Goal: Information Seeking & Learning: Learn about a topic

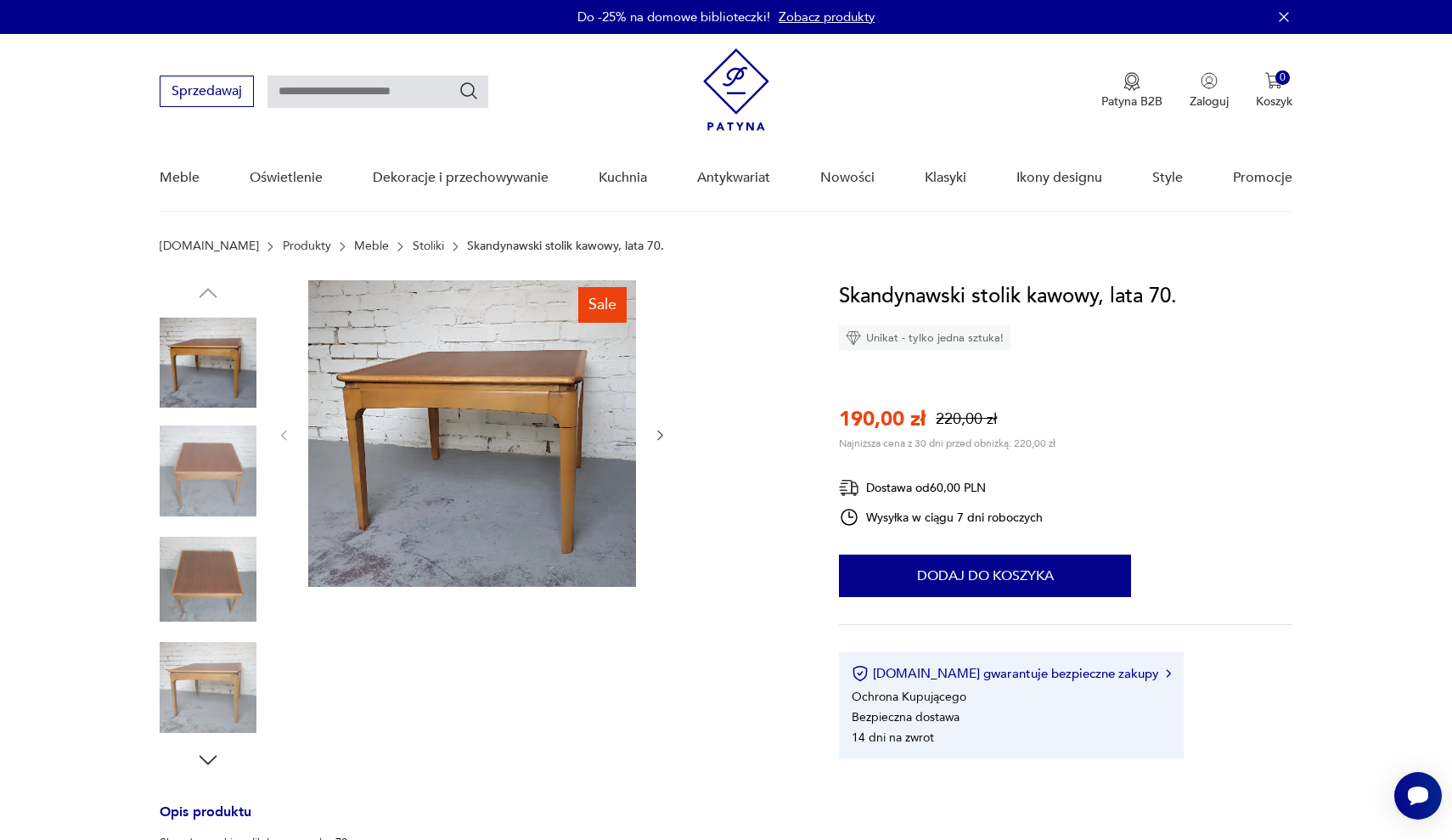
click at [228, 456] on img at bounding box center [208, 472] width 97 height 97
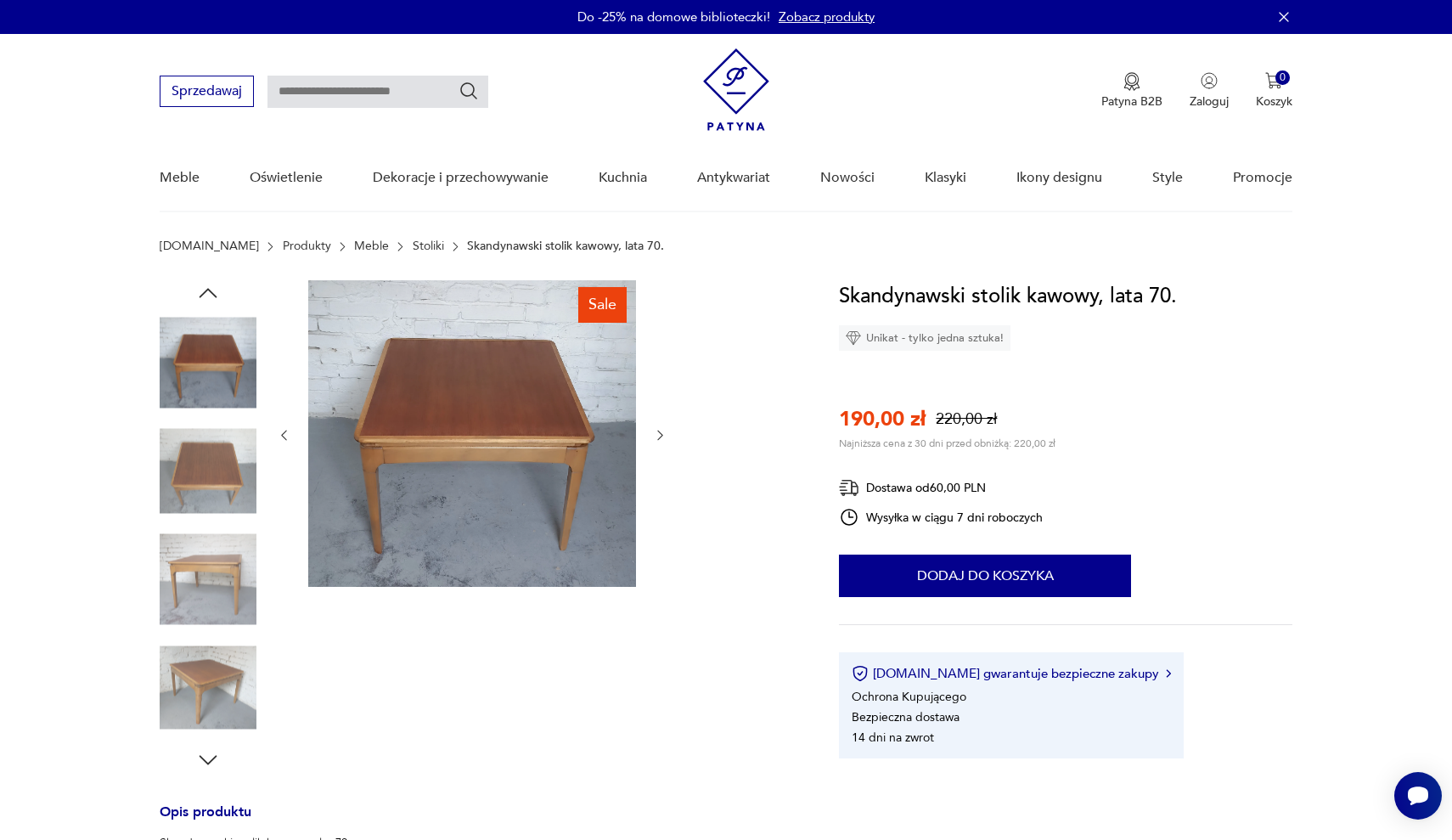
click at [663, 436] on icon "button" at bounding box center [660, 435] width 15 height 15
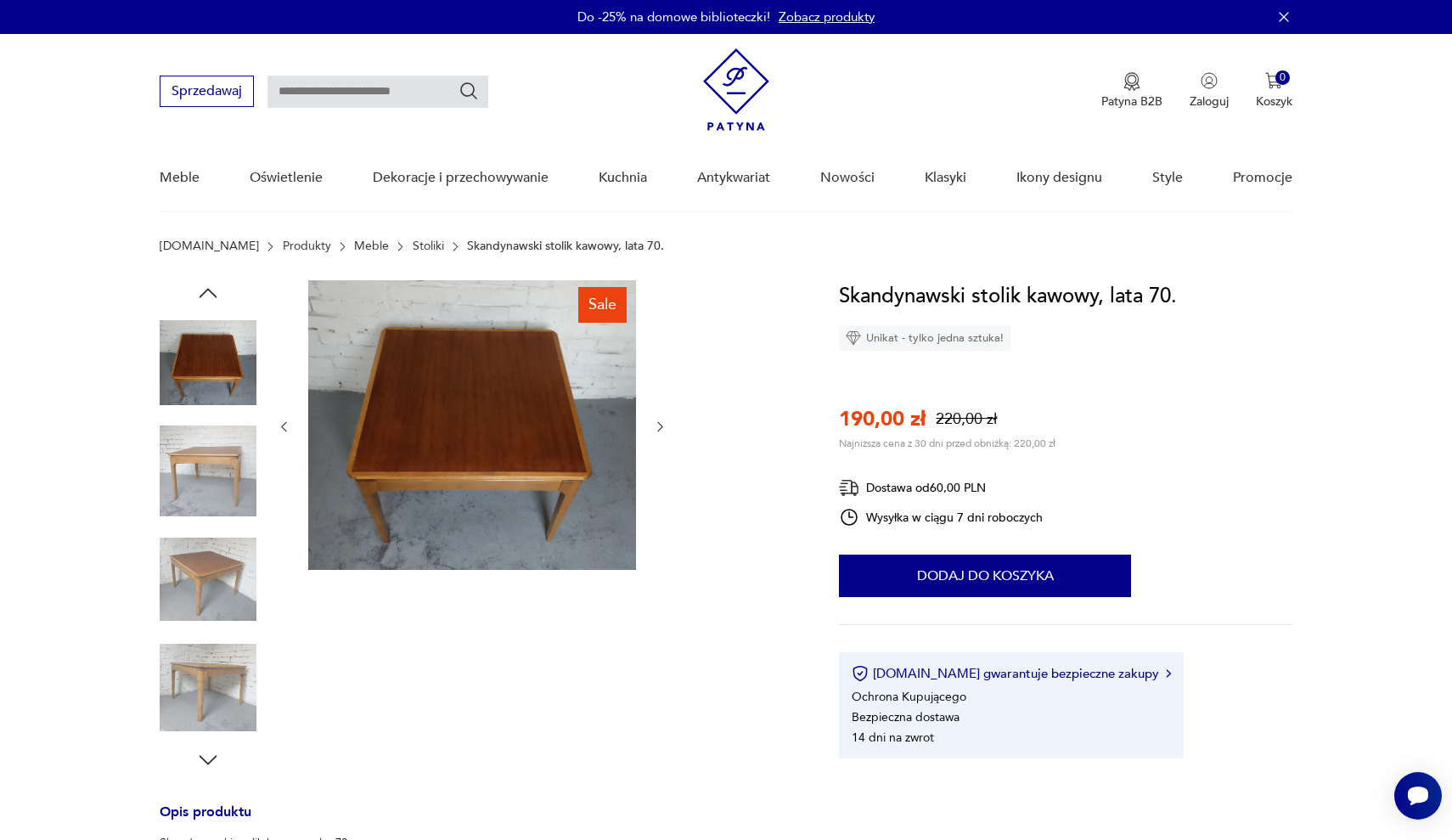
click at [663, 436] on div at bounding box center [472, 427] width 391 height 293
click at [664, 424] on icon "button" at bounding box center [660, 427] width 15 height 15
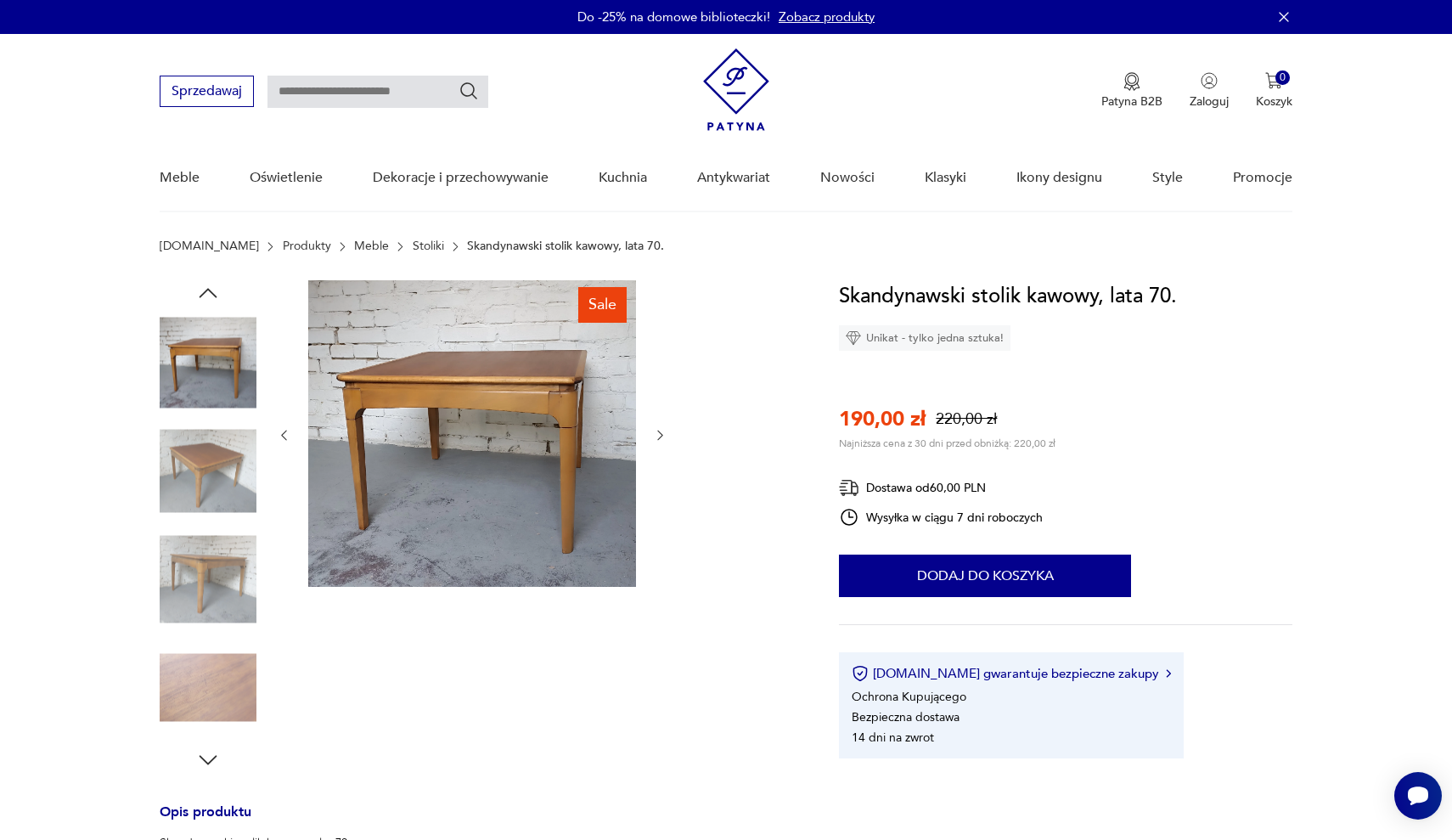
click at [662, 429] on icon "button" at bounding box center [660, 435] width 15 height 15
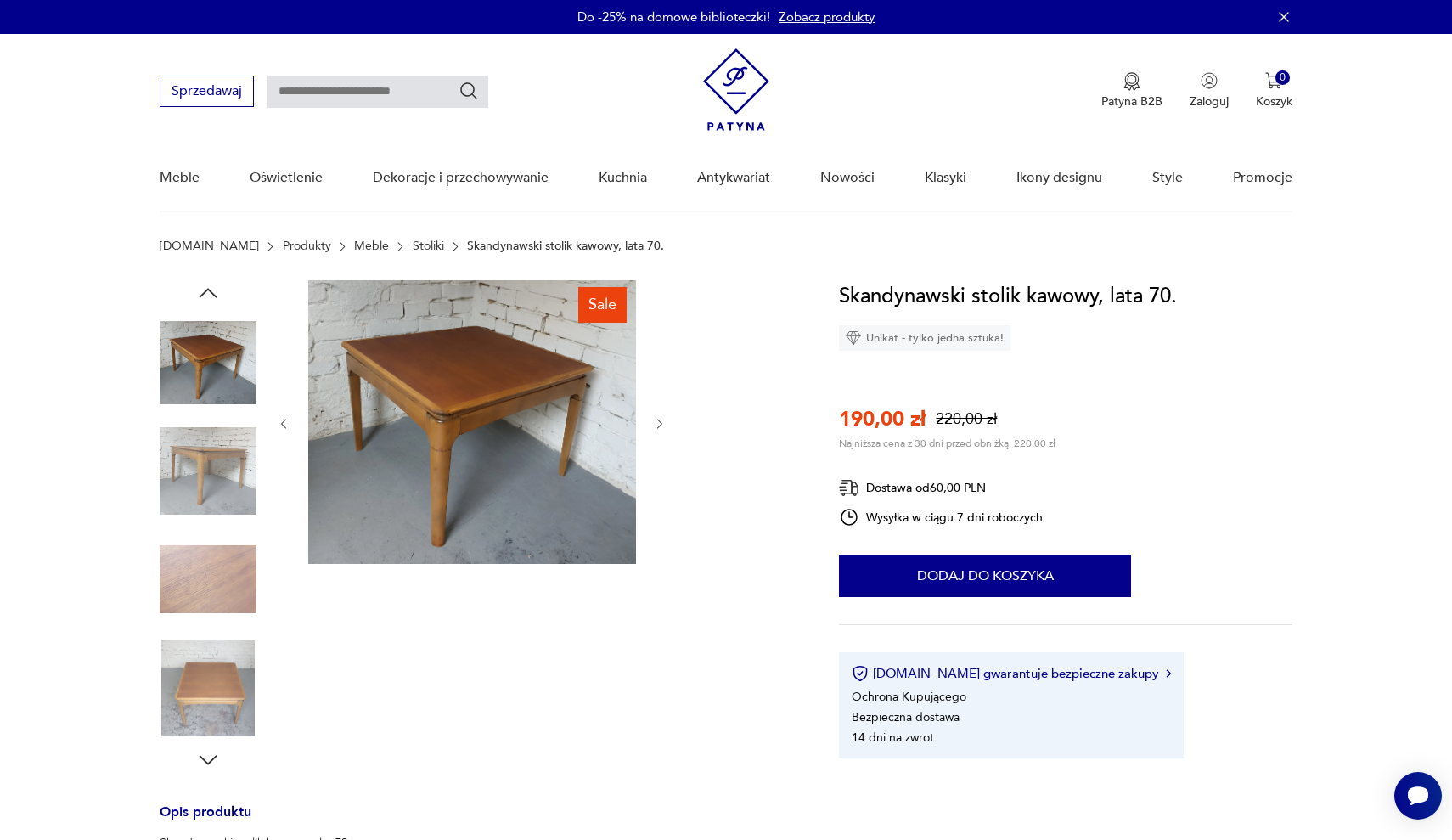
click at [662, 430] on icon "button" at bounding box center [660, 424] width 15 height 15
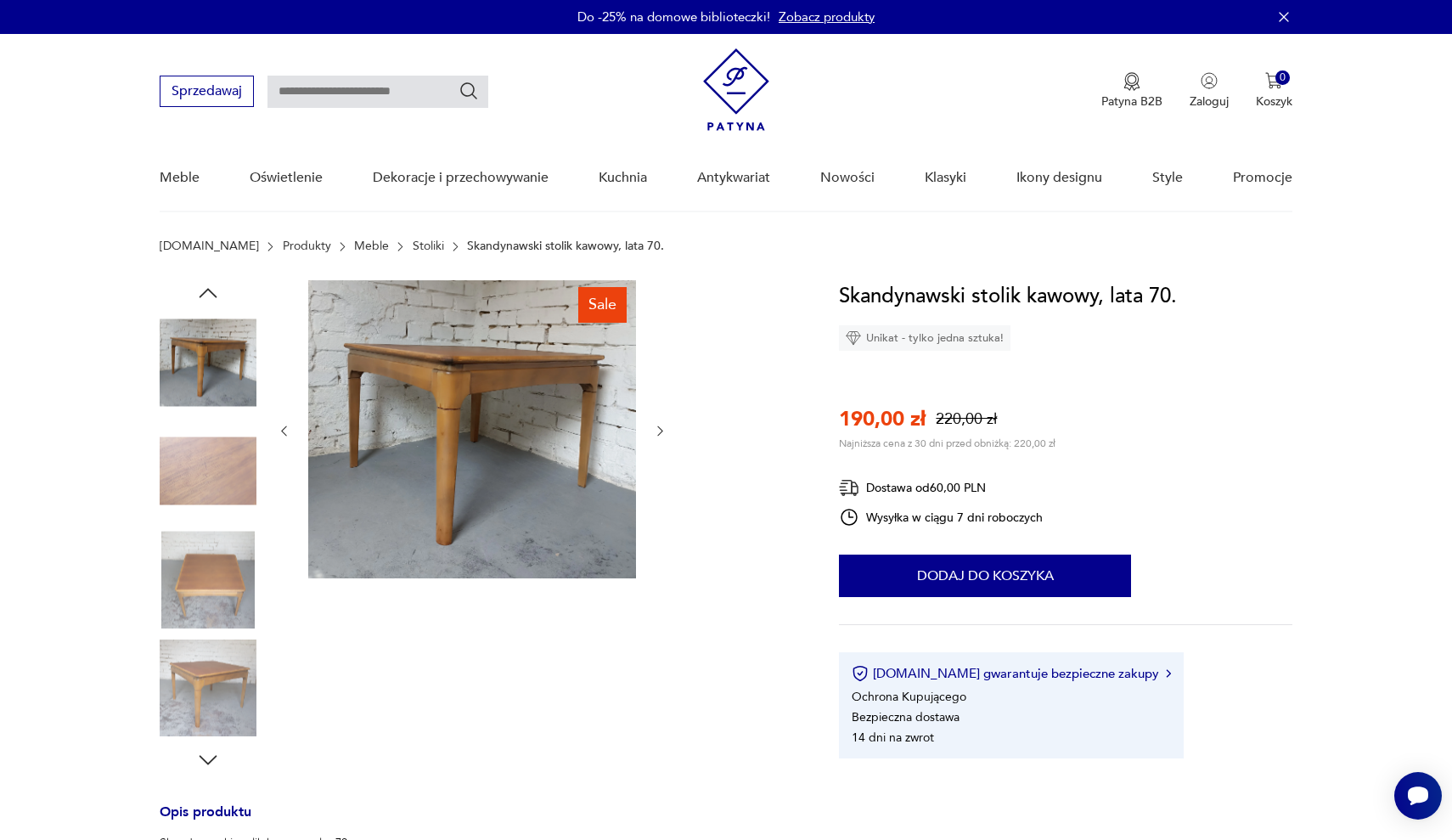
click at [662, 430] on icon "button" at bounding box center [660, 431] width 15 height 15
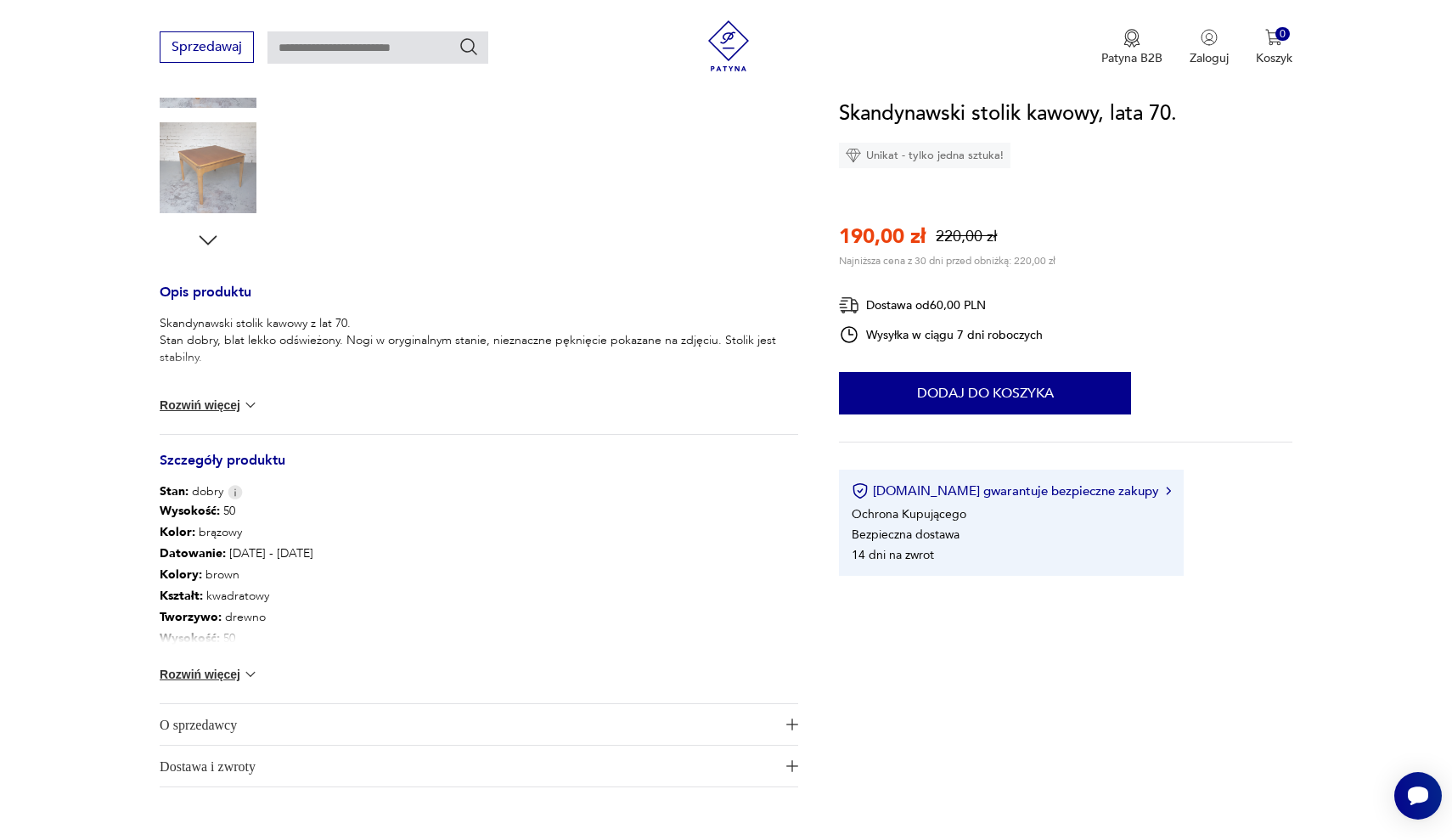
scroll to position [579, 0]
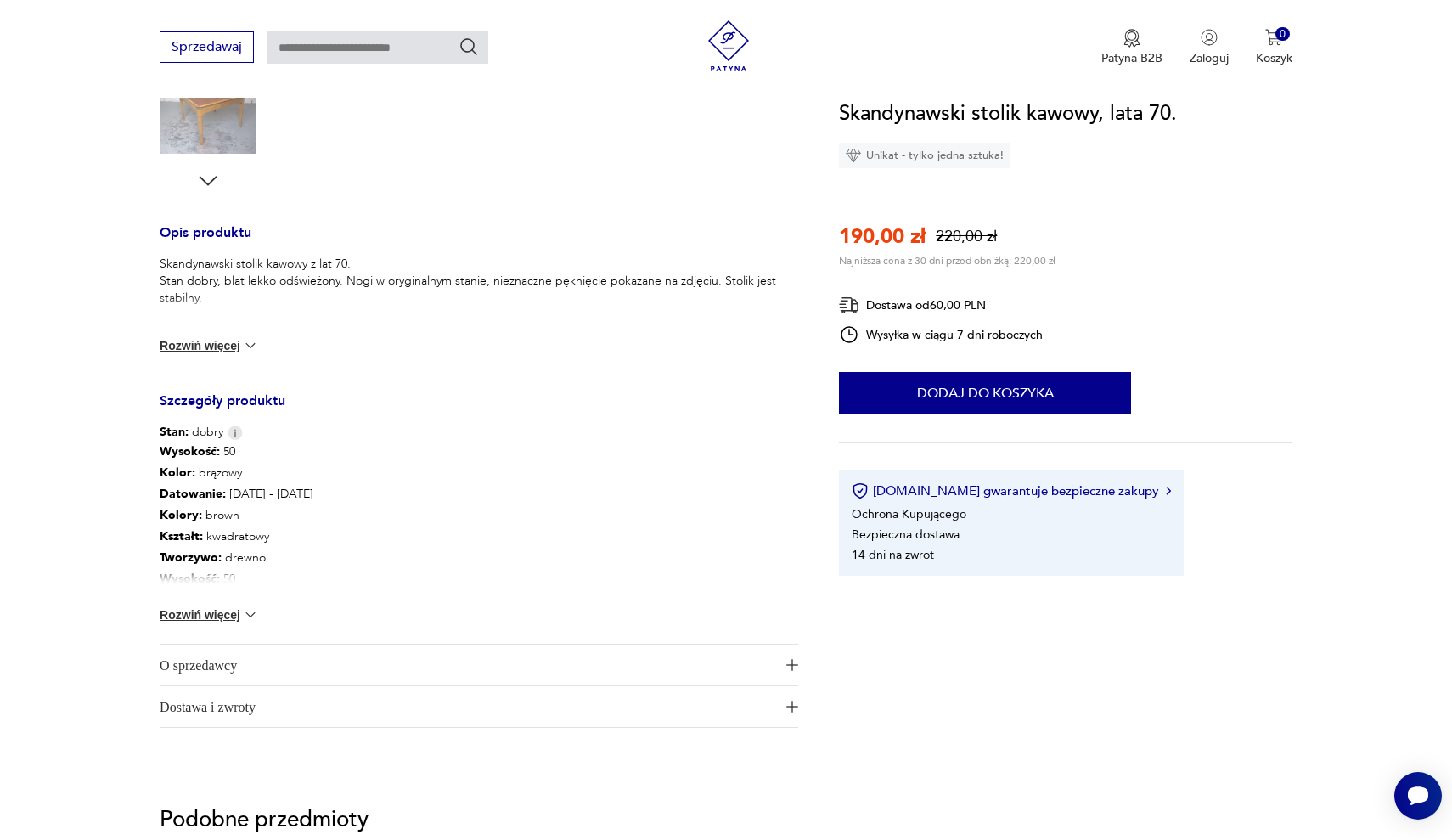
click at [248, 609] on img at bounding box center [251, 615] width 17 height 17
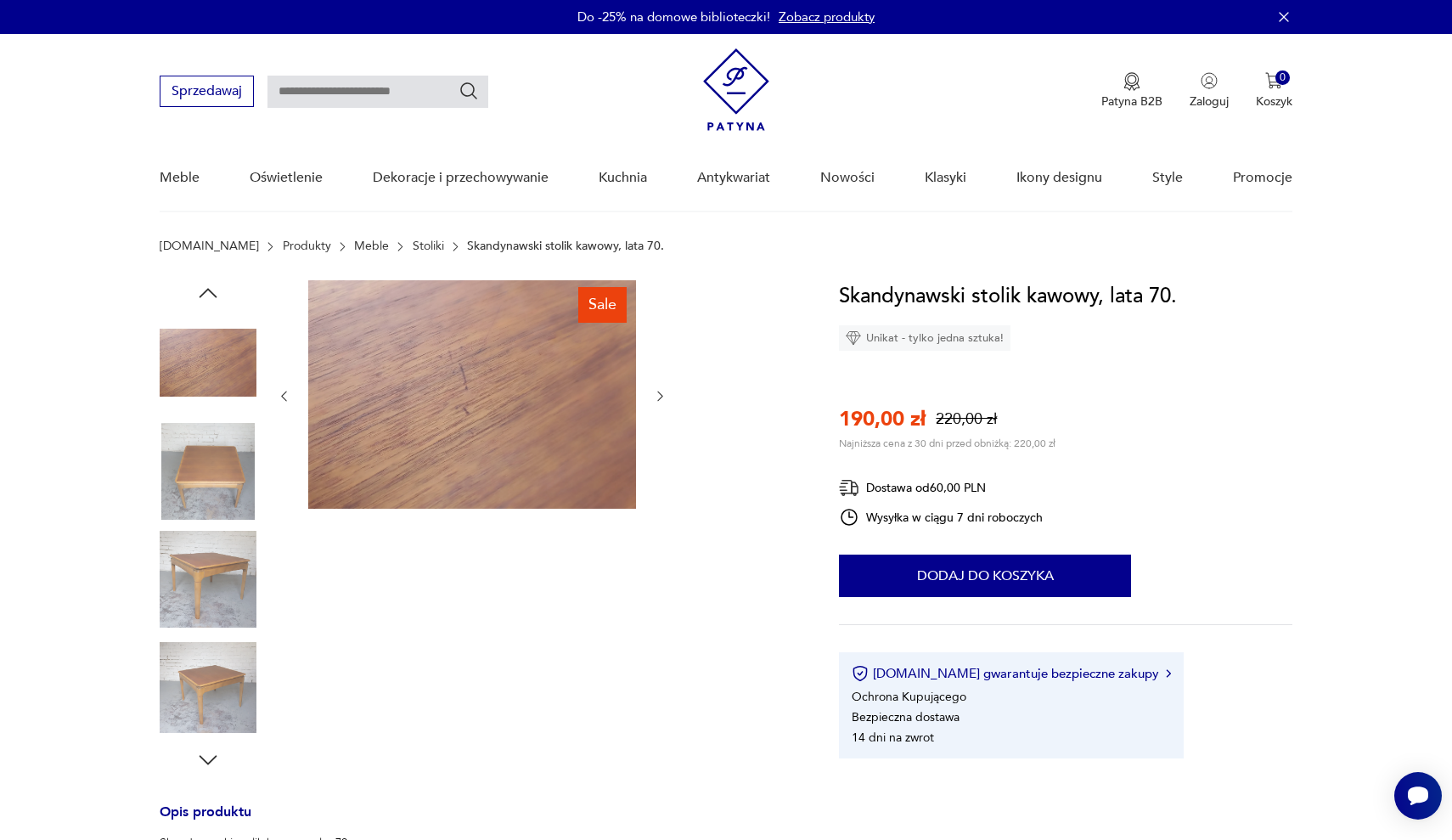
scroll to position [0, 0]
click at [214, 456] on img at bounding box center [208, 472] width 97 height 97
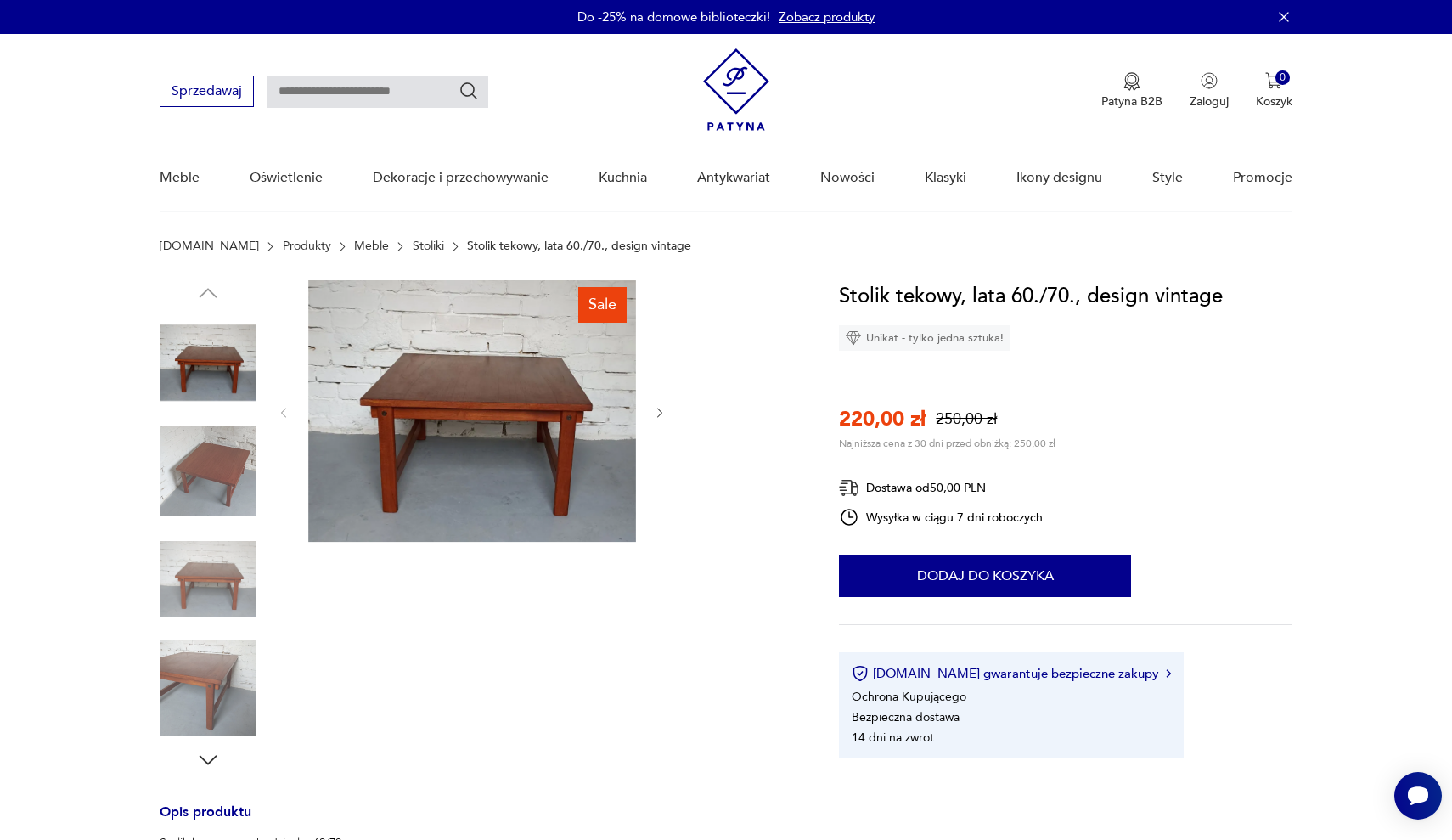
click at [231, 468] on img at bounding box center [208, 472] width 97 height 97
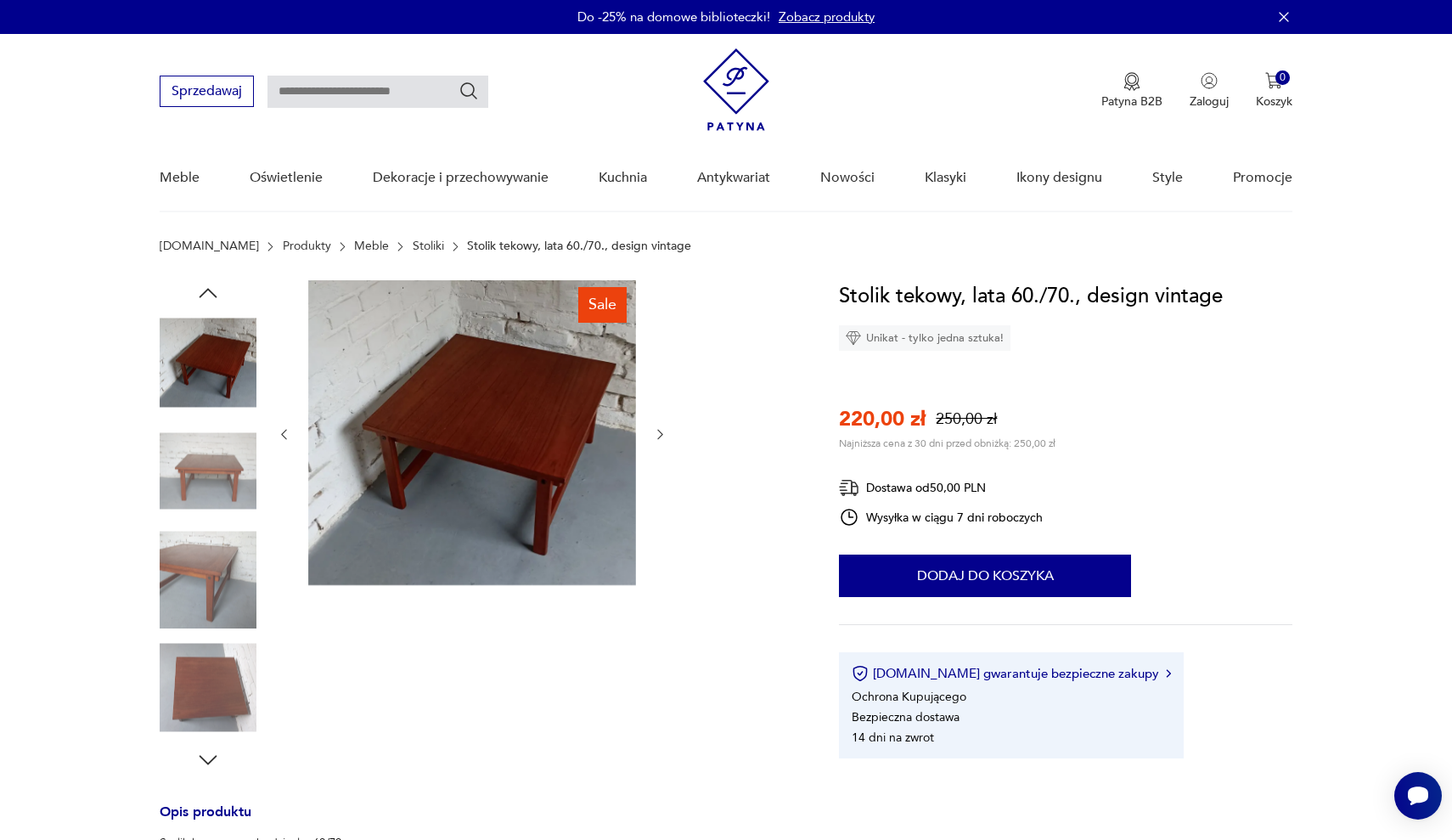
click at [229, 470] on img at bounding box center [208, 472] width 97 height 97
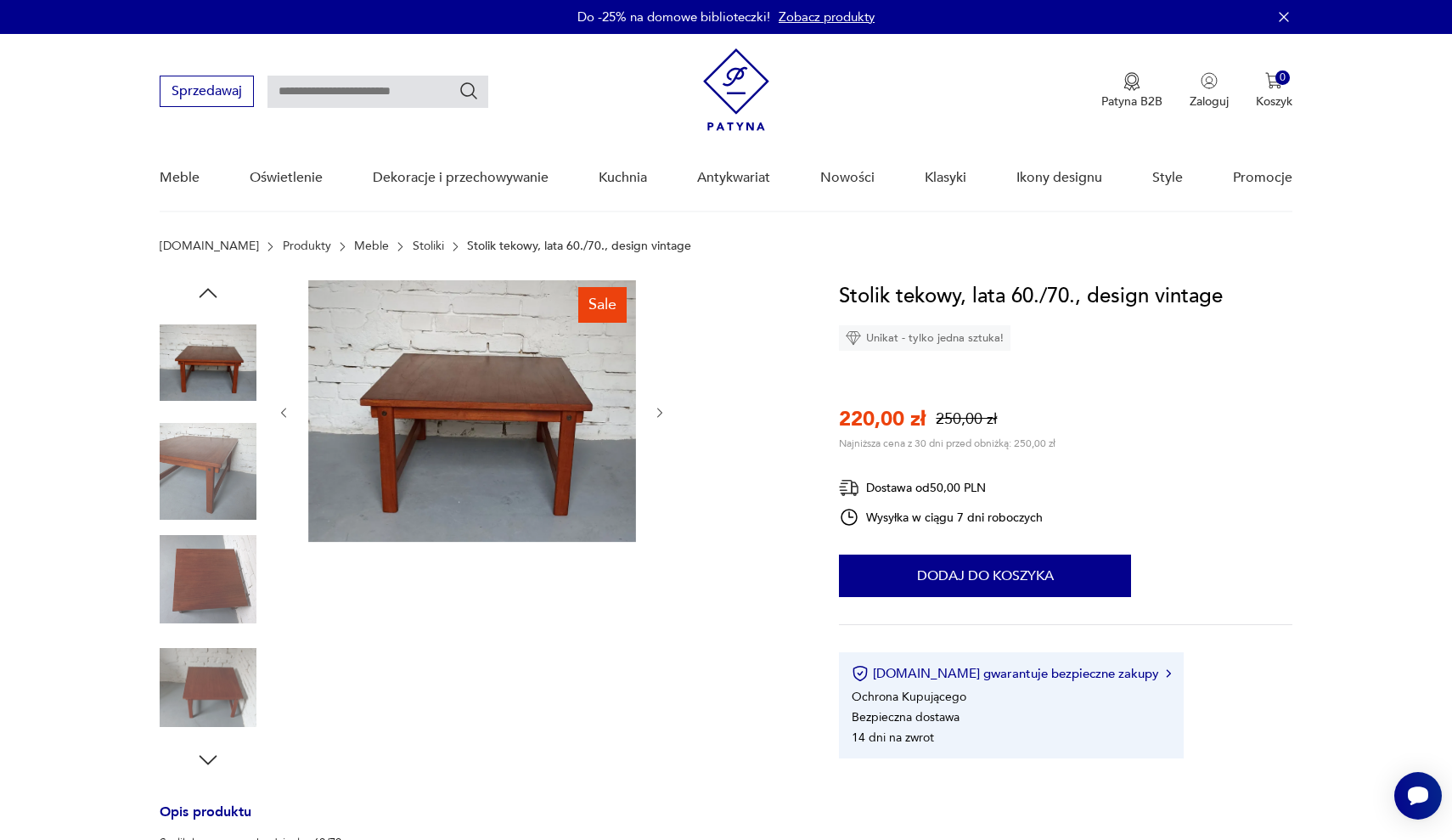
click at [229, 470] on img at bounding box center [208, 472] width 97 height 97
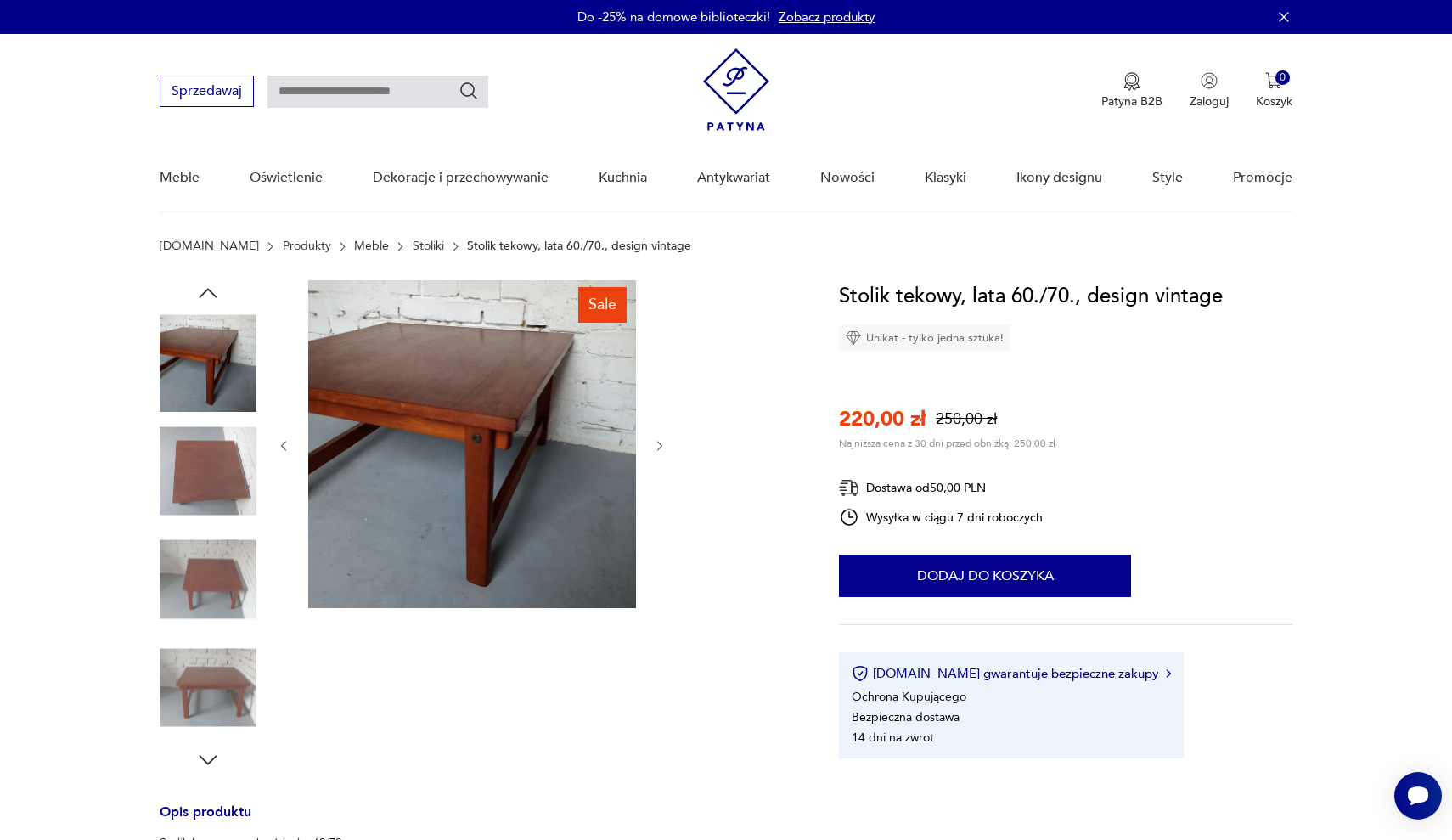
click at [229, 470] on img at bounding box center [208, 472] width 97 height 97
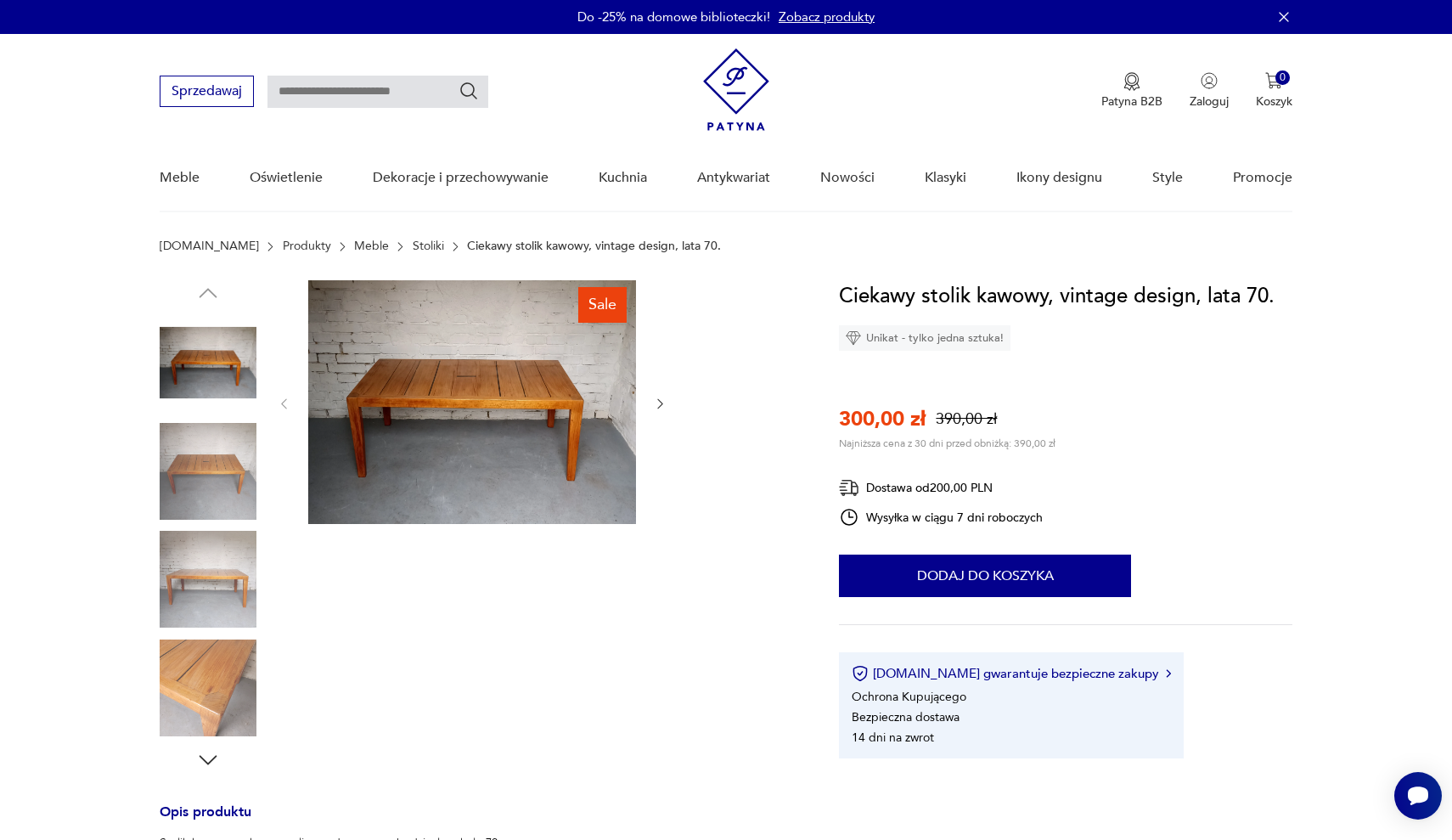
click at [217, 466] on img at bounding box center [208, 472] width 97 height 97
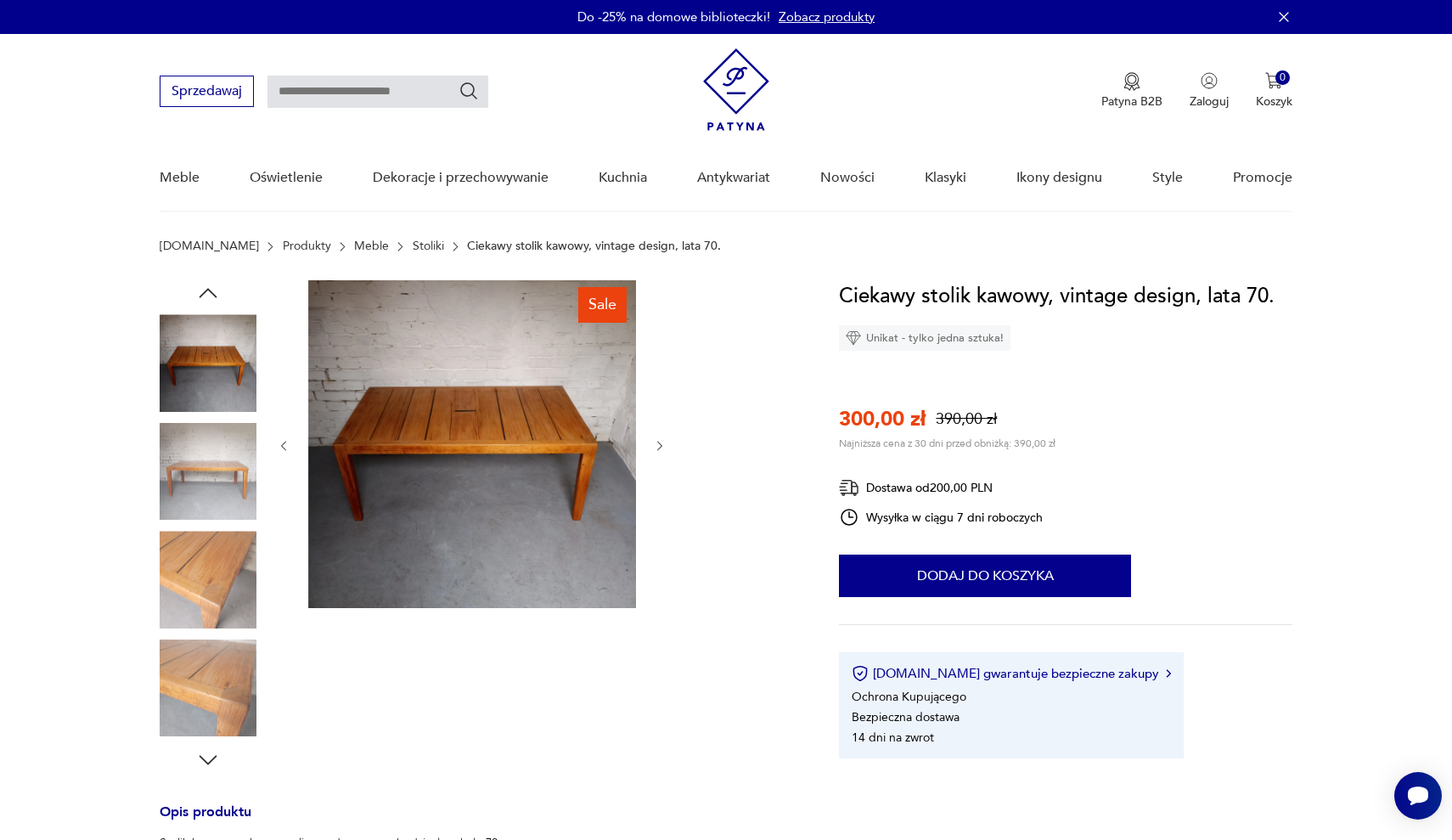
click at [215, 487] on img at bounding box center [208, 472] width 97 height 97
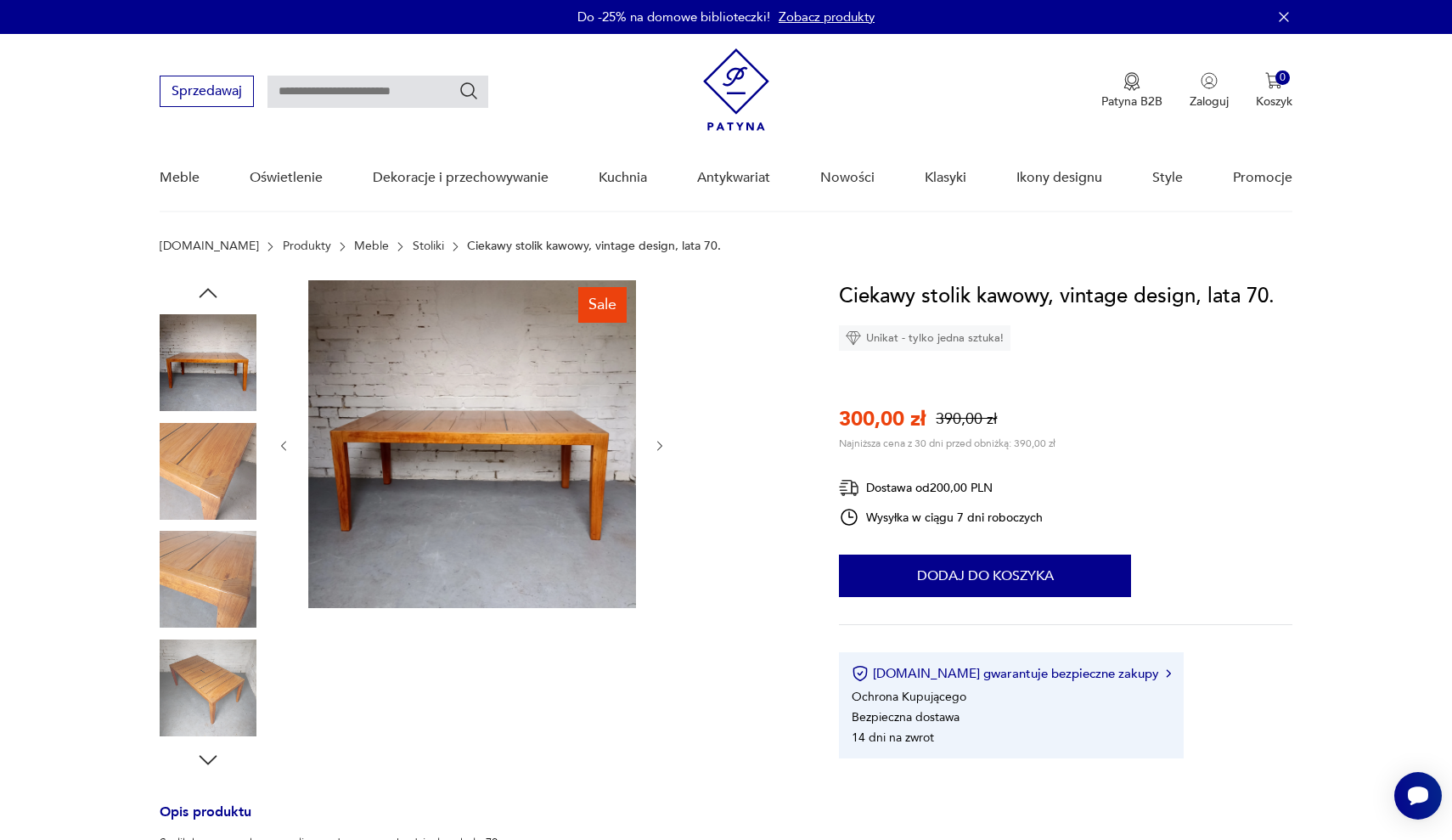
click at [215, 487] on img at bounding box center [208, 472] width 97 height 97
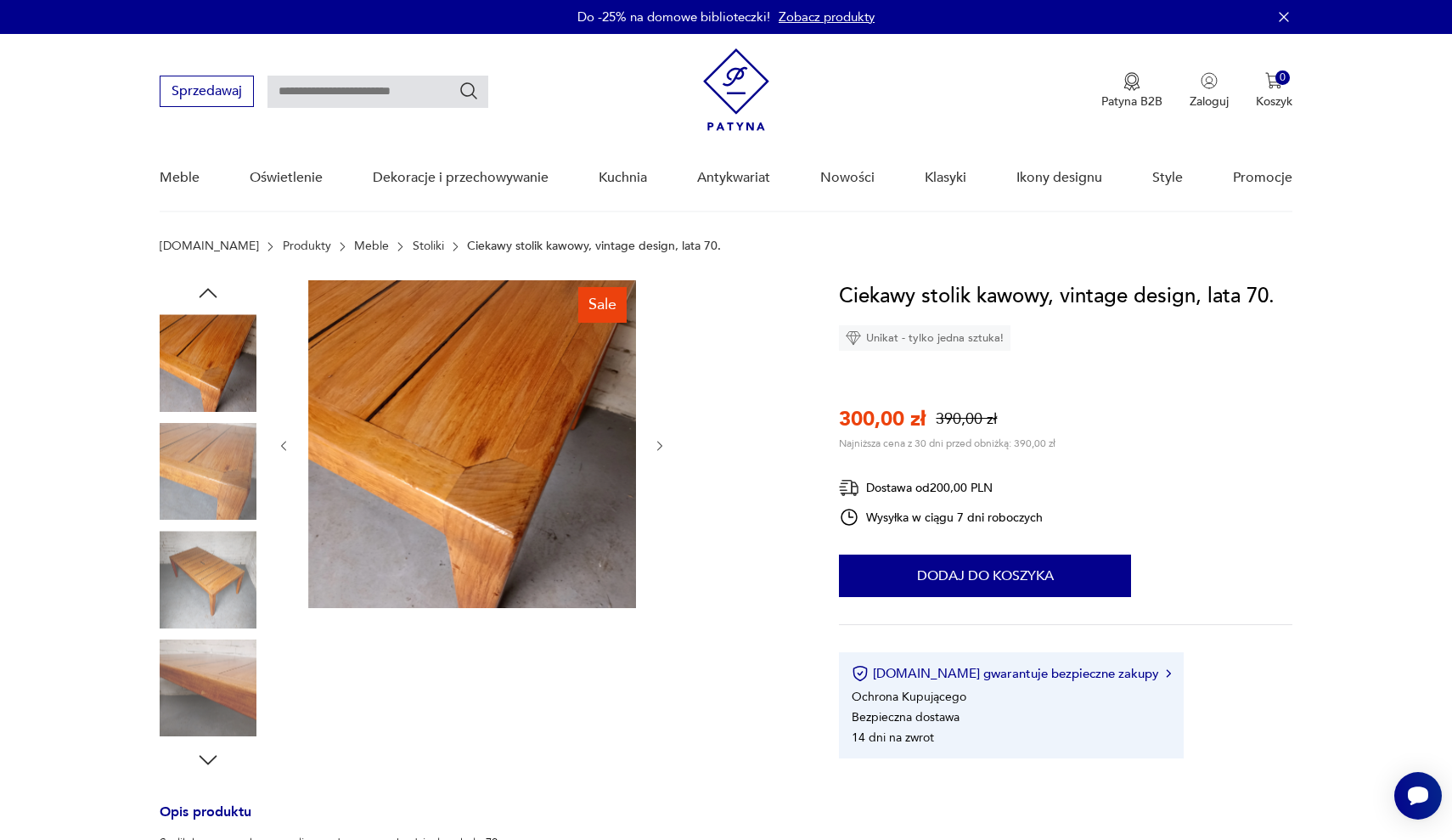
click at [215, 487] on img at bounding box center [208, 472] width 97 height 97
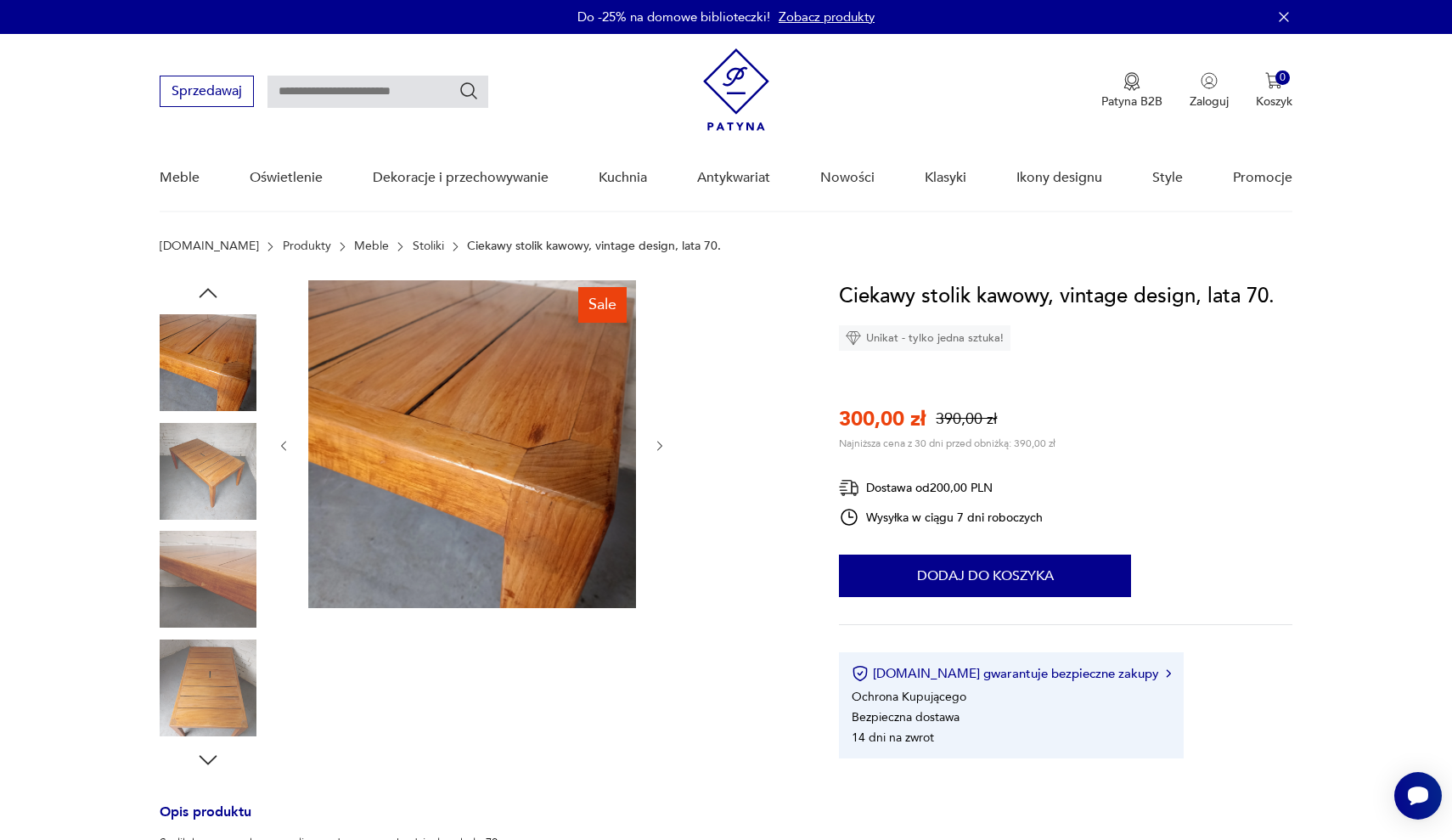
click at [215, 487] on img at bounding box center [208, 472] width 97 height 97
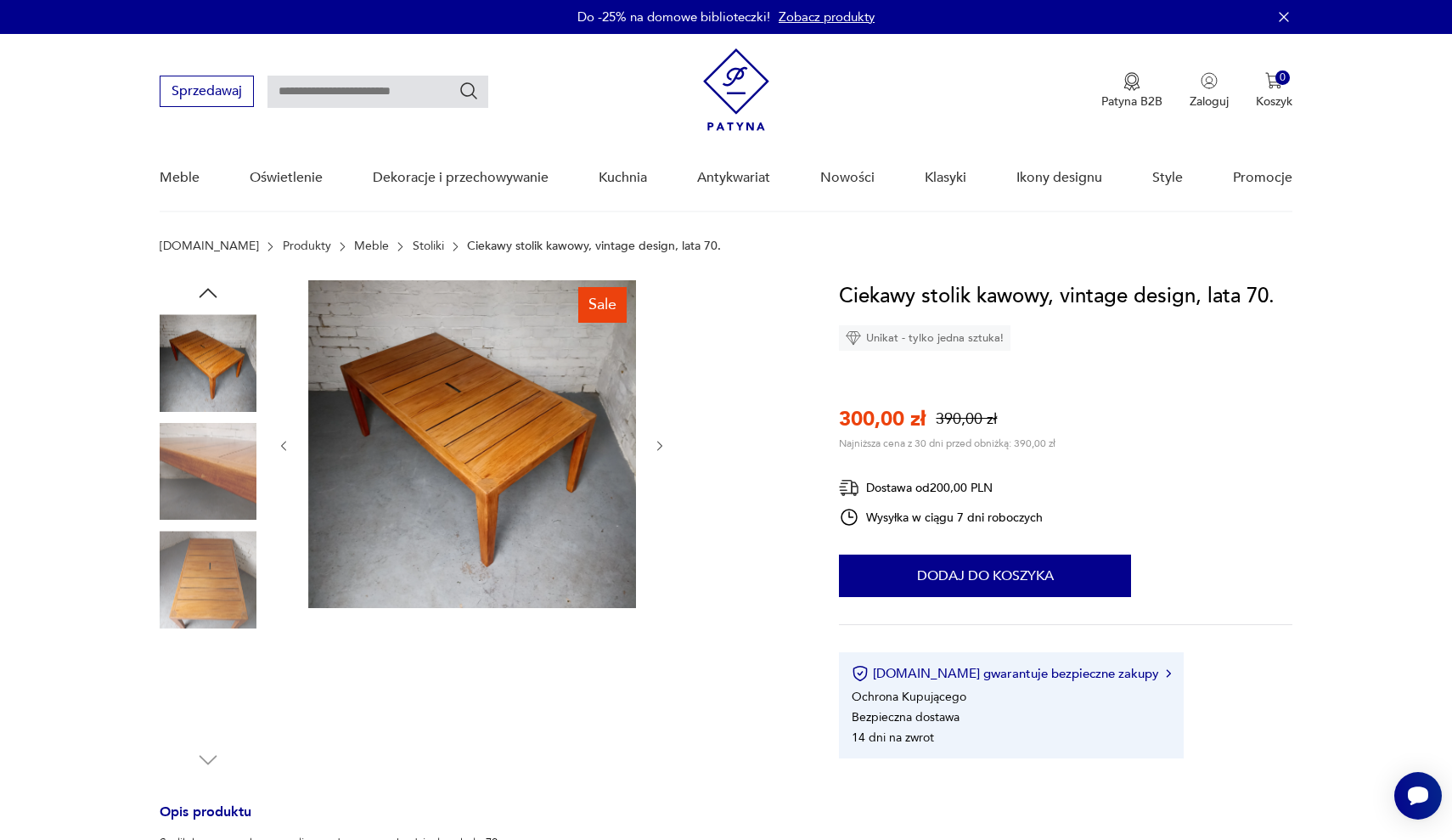
click at [215, 487] on img at bounding box center [208, 472] width 97 height 97
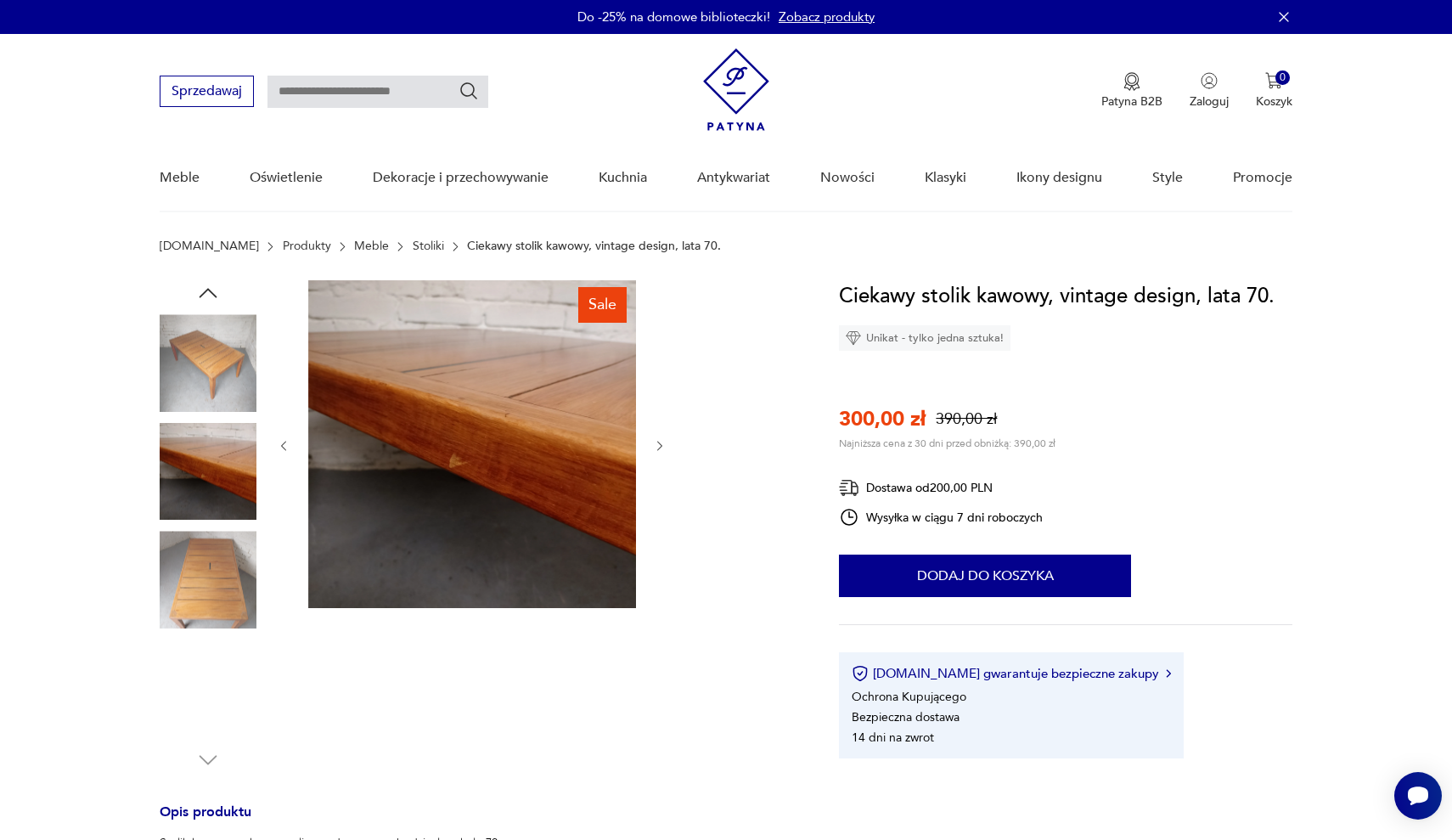
click at [215, 487] on img at bounding box center [208, 472] width 97 height 97
click at [207, 585] on img at bounding box center [208, 579] width 97 height 97
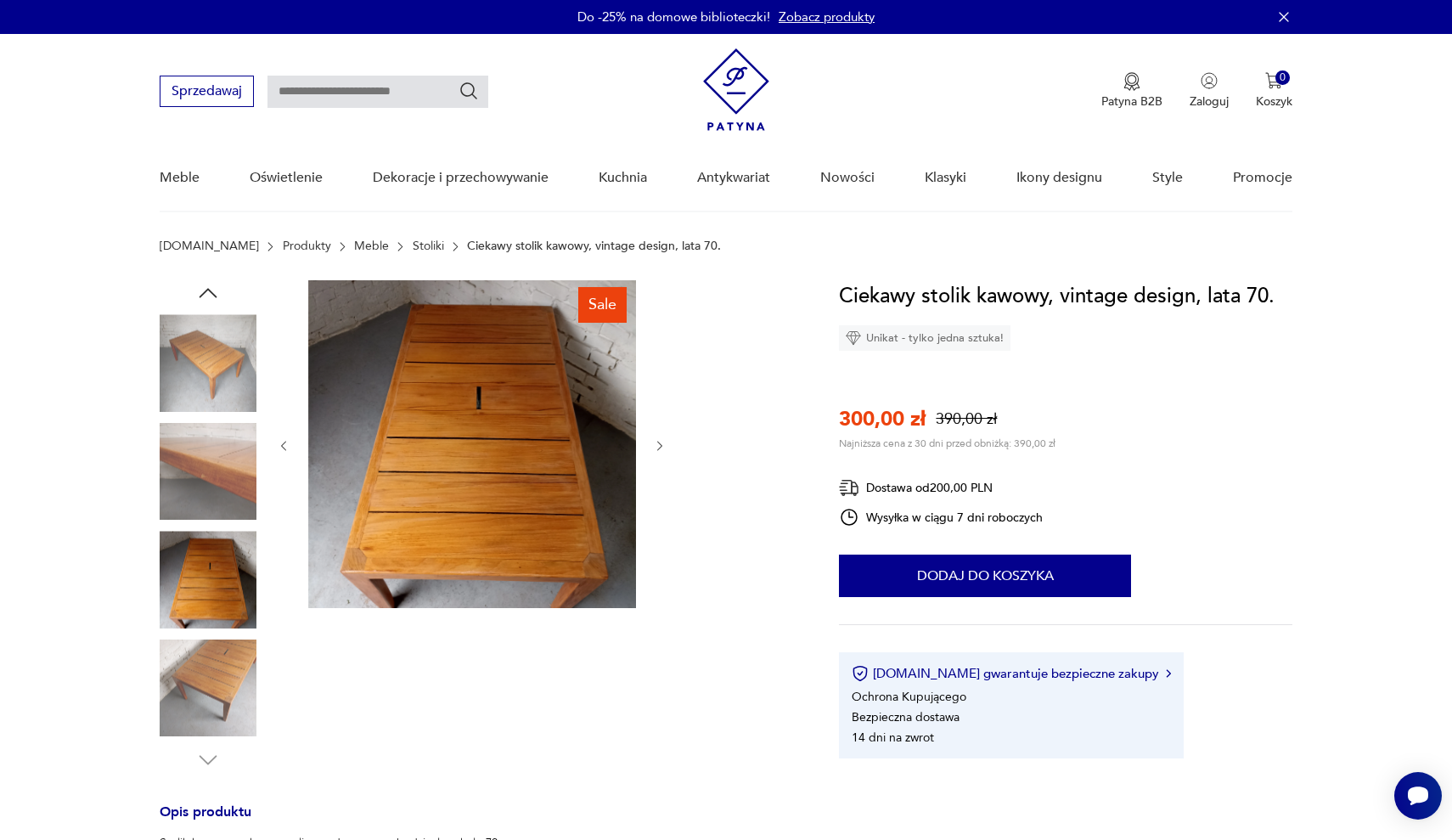
click at [208, 657] on img at bounding box center [208, 688] width 97 height 97
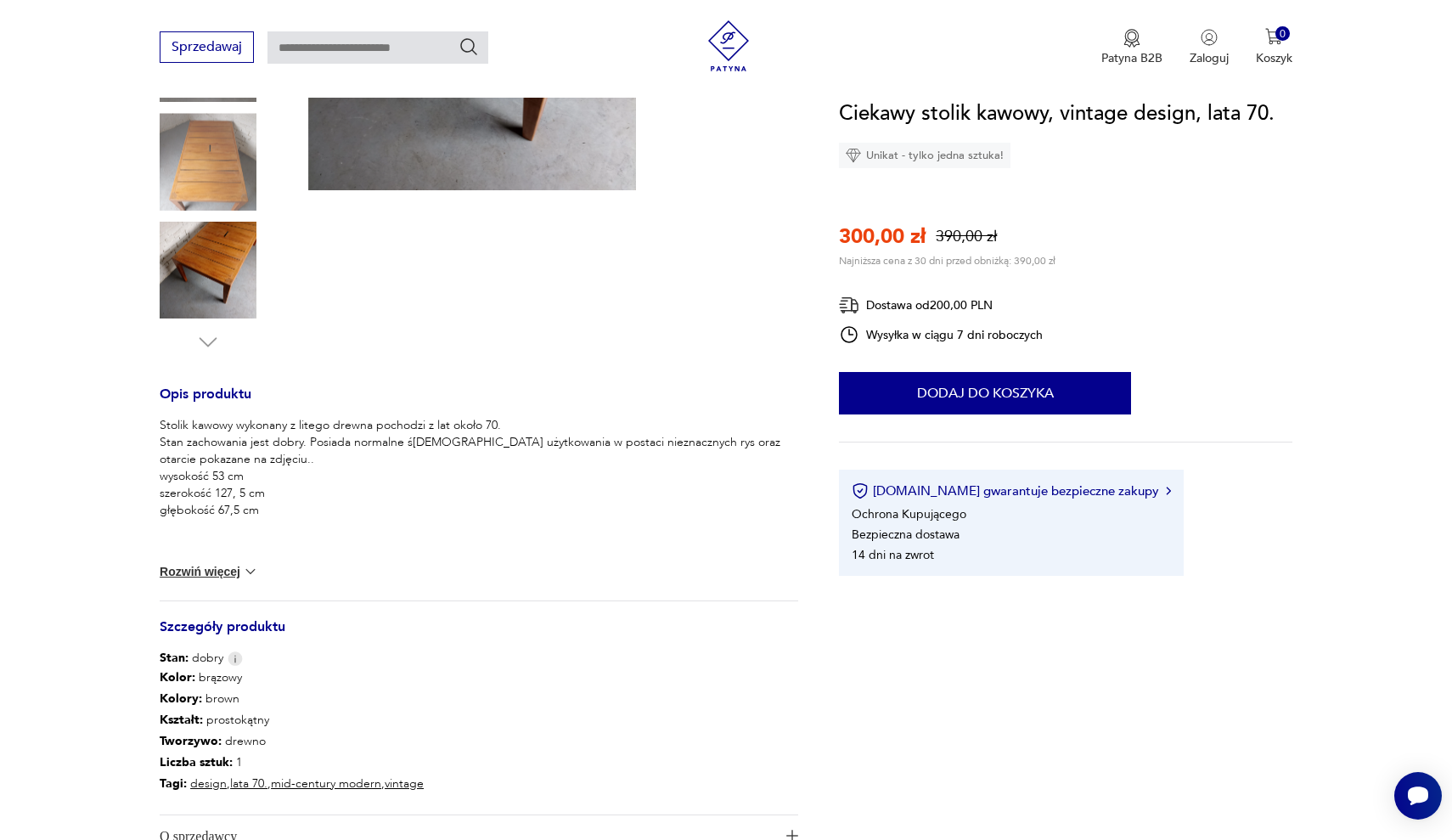
scroll to position [416, 0]
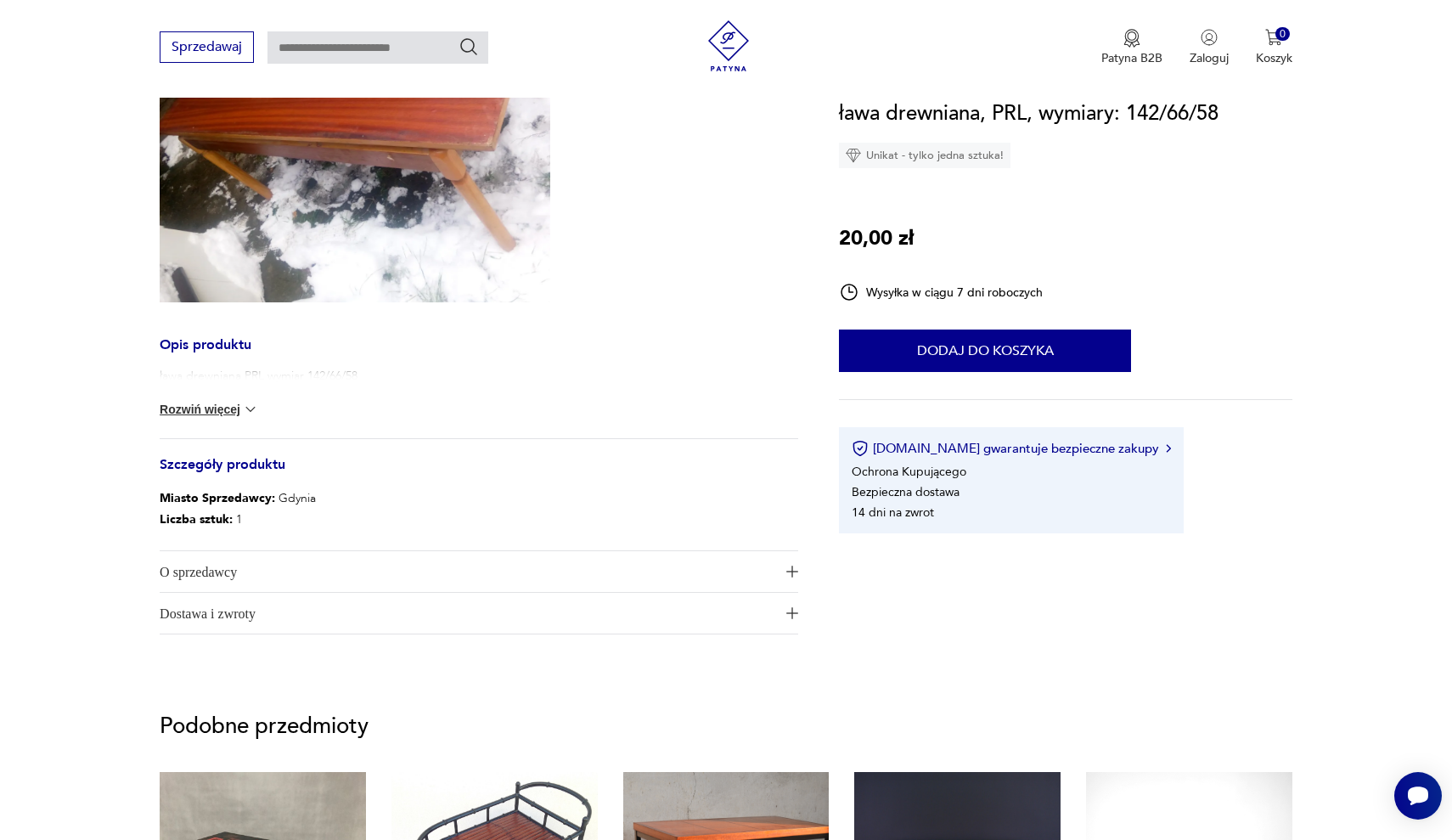
scroll to position [376, 0]
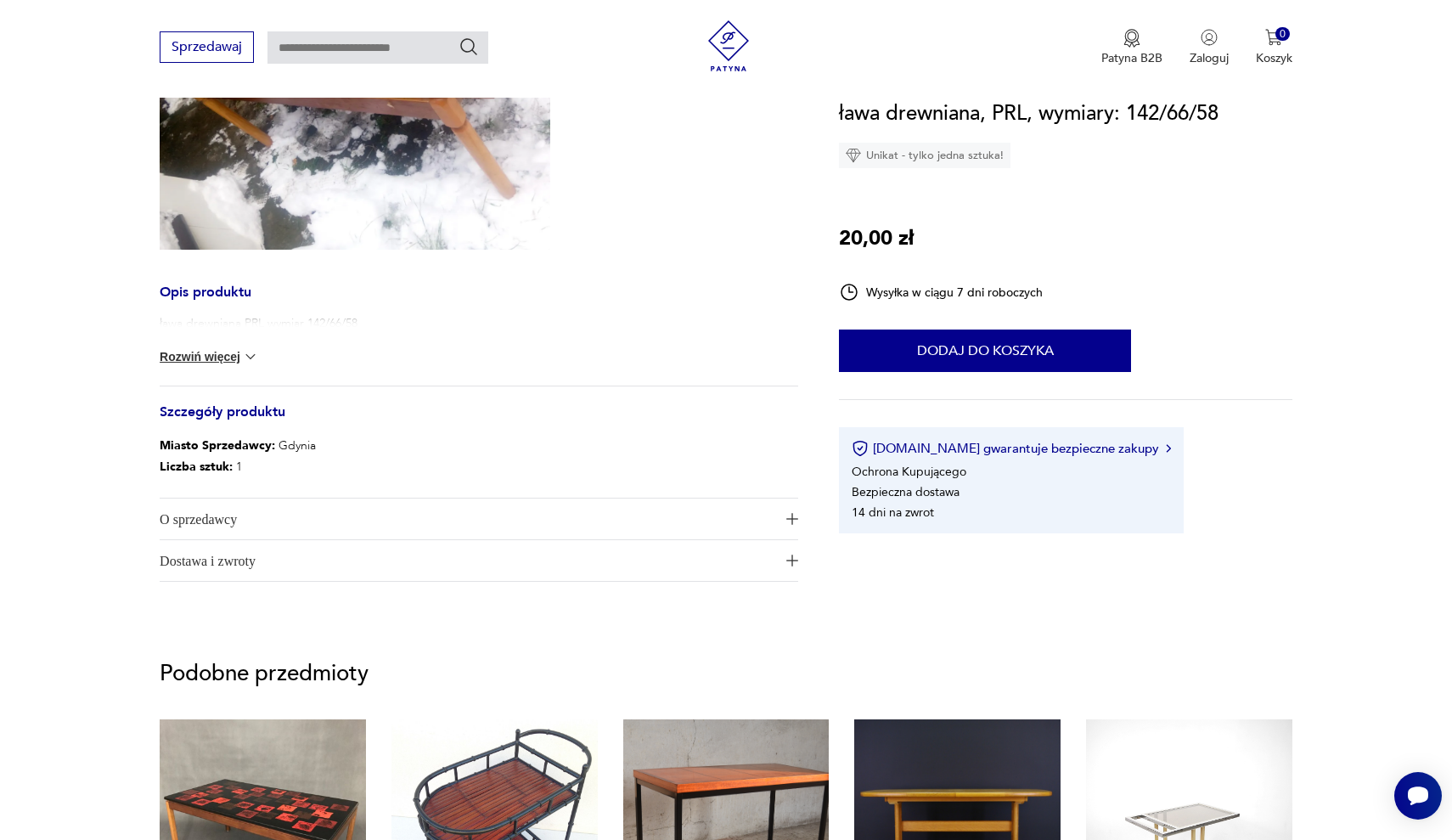
click at [244, 359] on img at bounding box center [251, 357] width 17 height 17
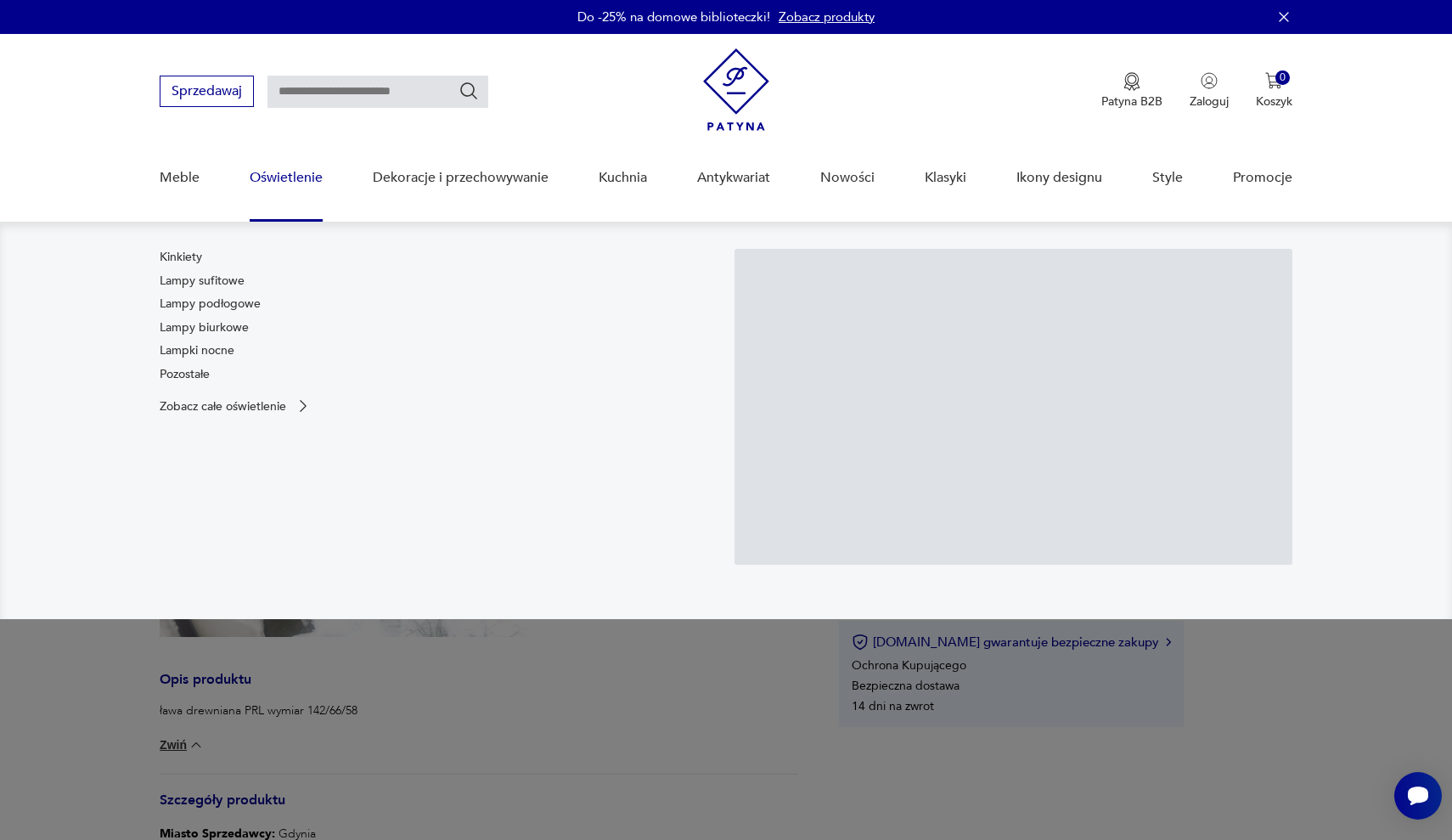
scroll to position [0, 0]
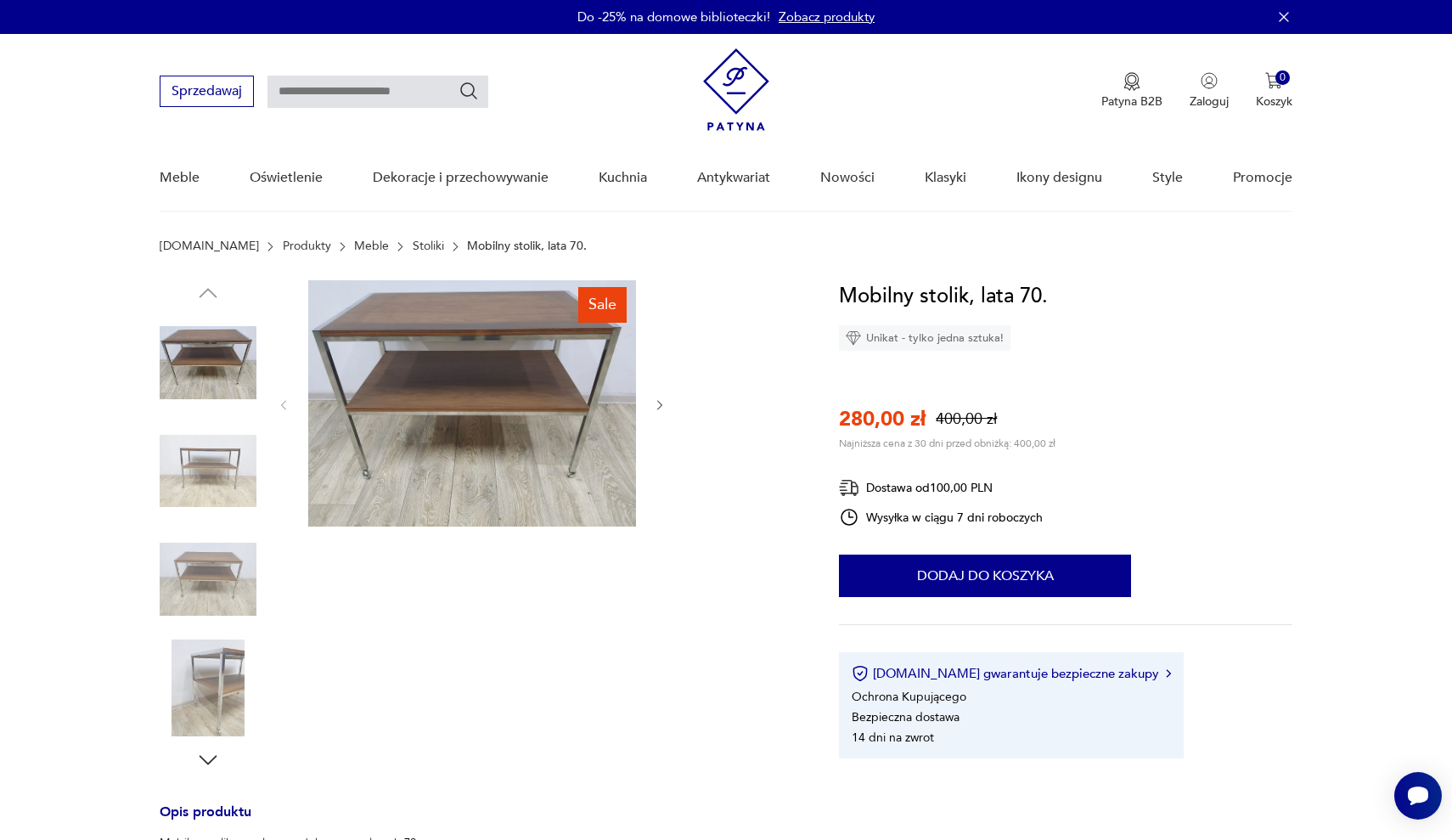
click at [220, 471] on img at bounding box center [208, 472] width 97 height 97
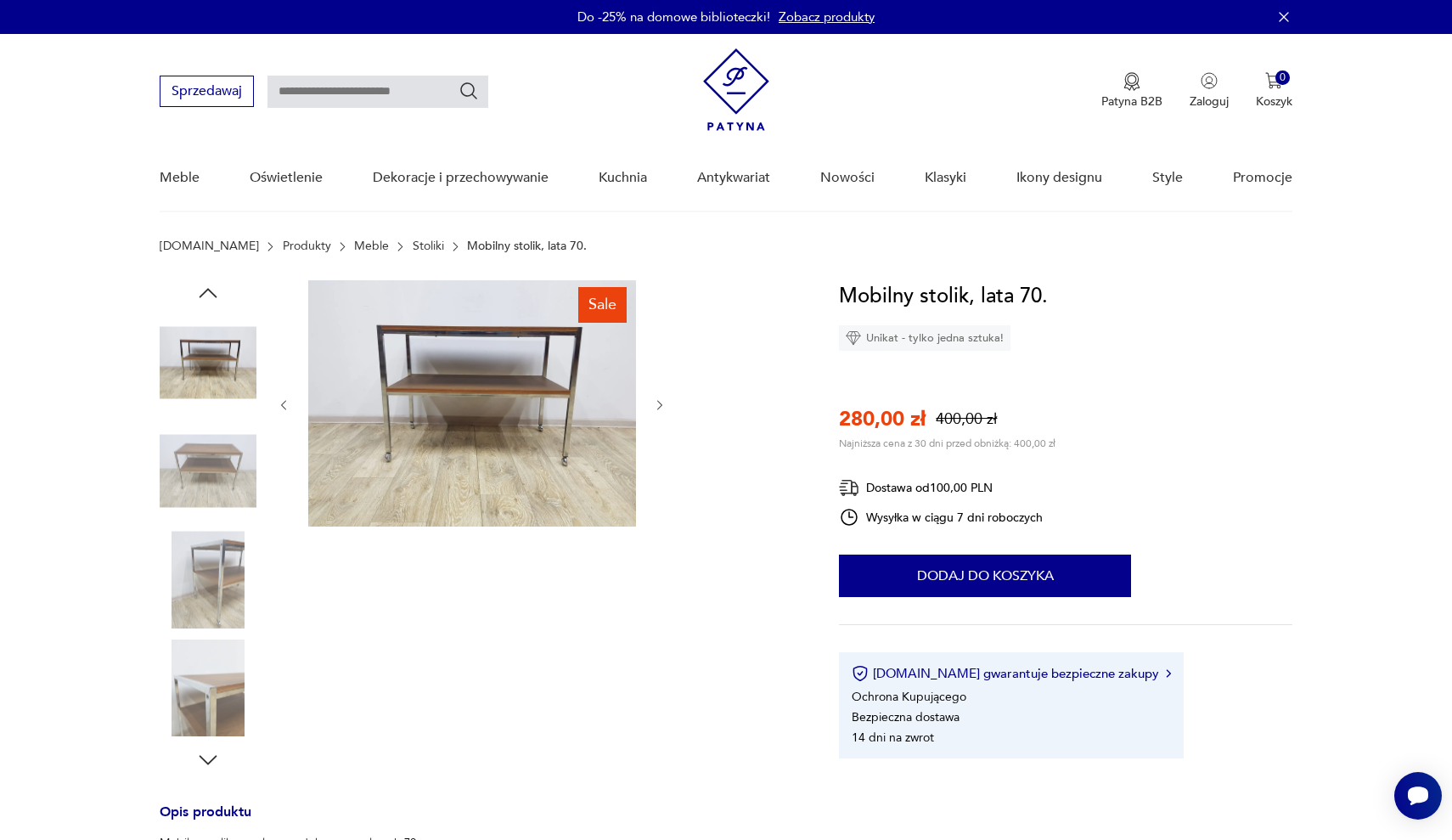
click at [216, 475] on img at bounding box center [208, 472] width 97 height 97
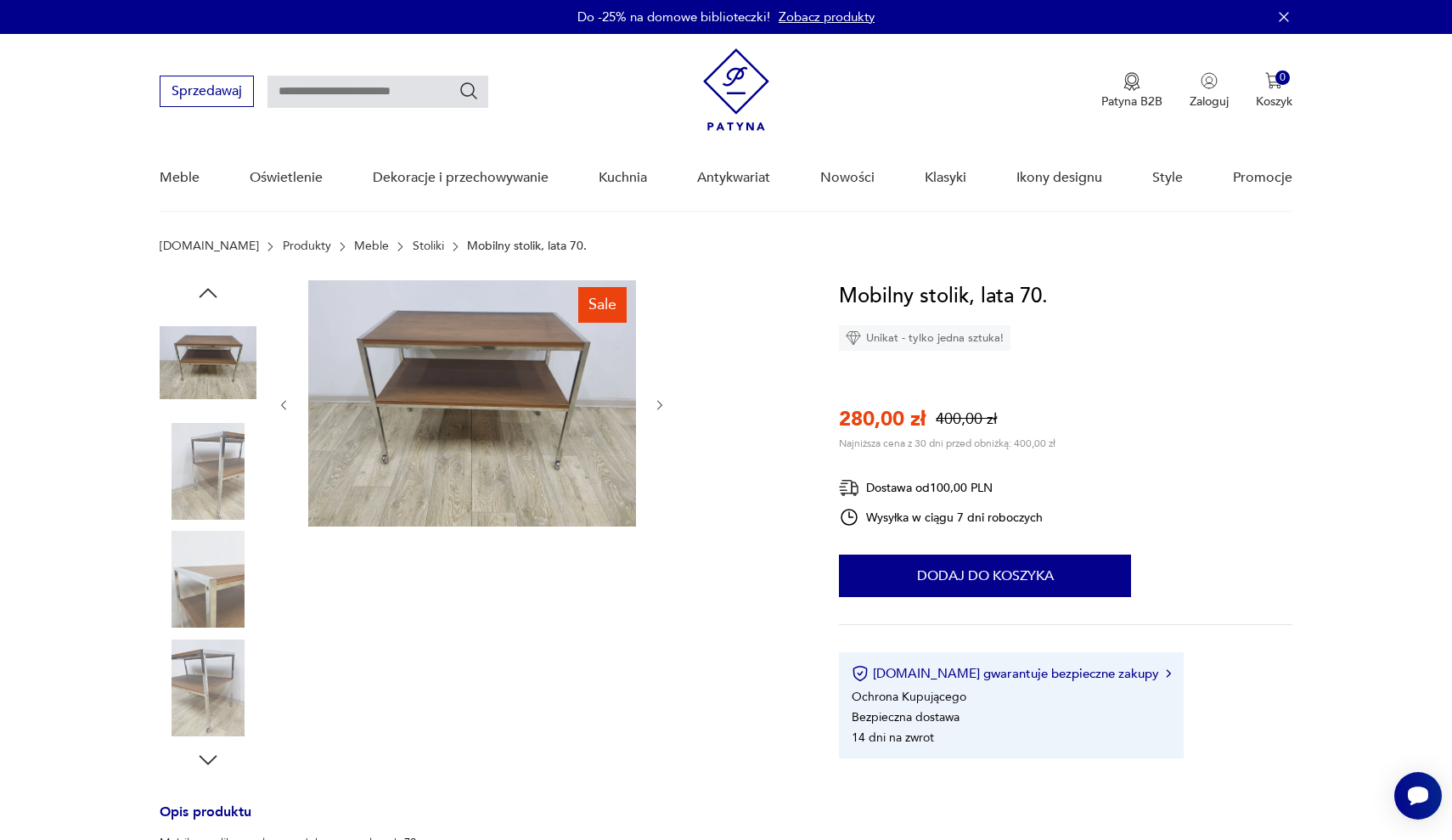
click at [216, 475] on img at bounding box center [208, 472] width 97 height 97
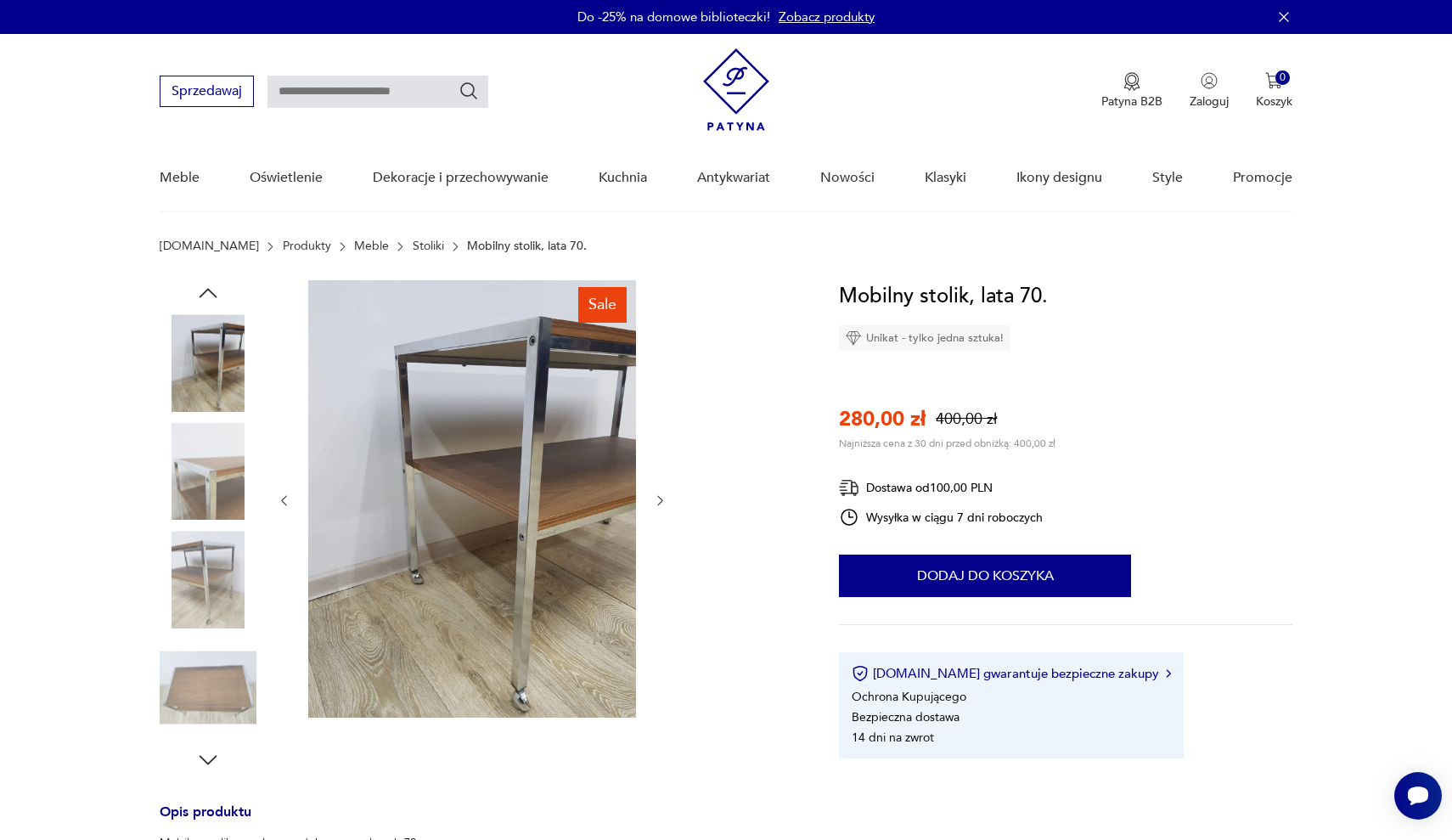
click at [216, 475] on img at bounding box center [208, 472] width 97 height 97
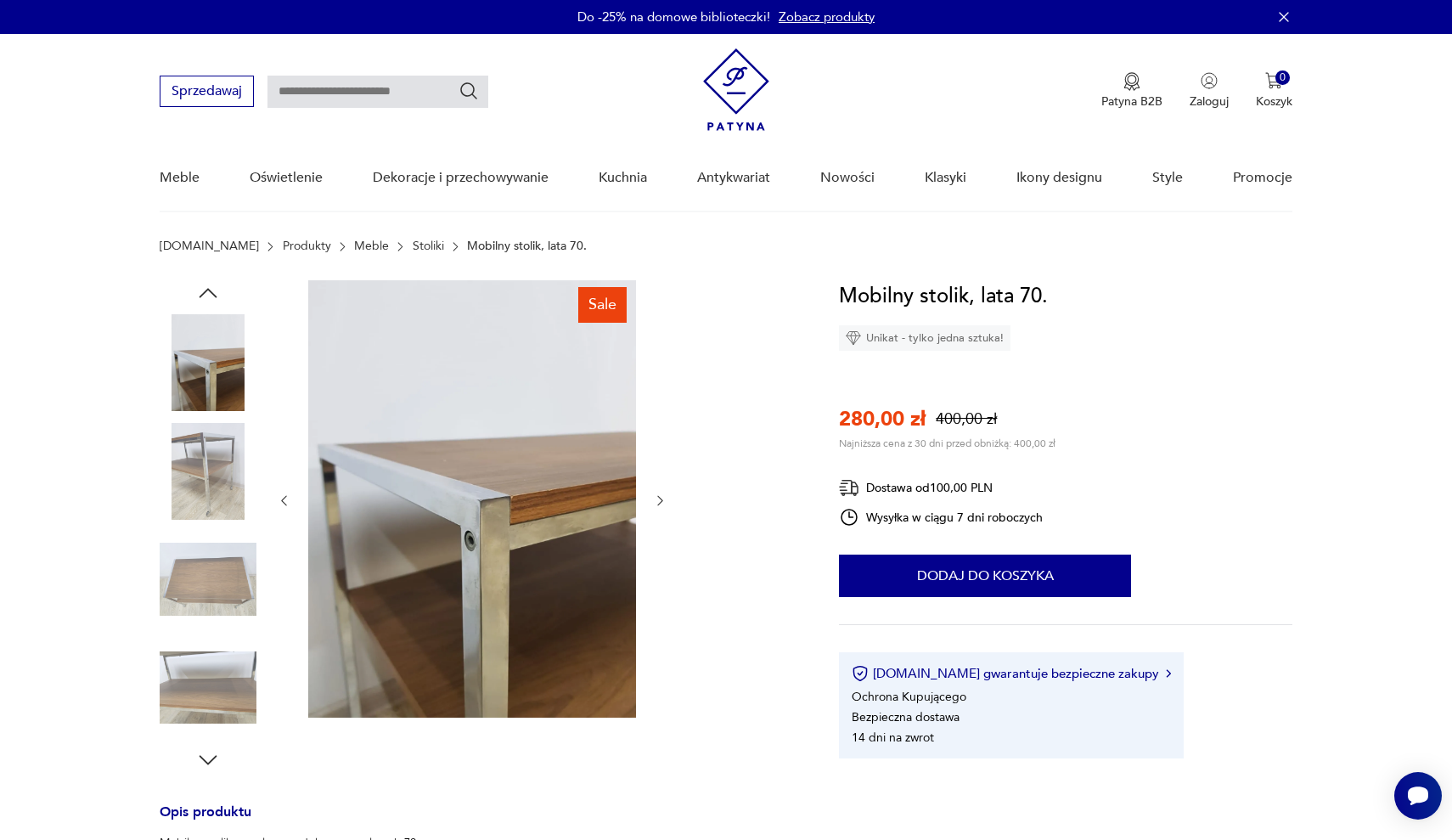
click at [216, 475] on img at bounding box center [208, 472] width 97 height 97
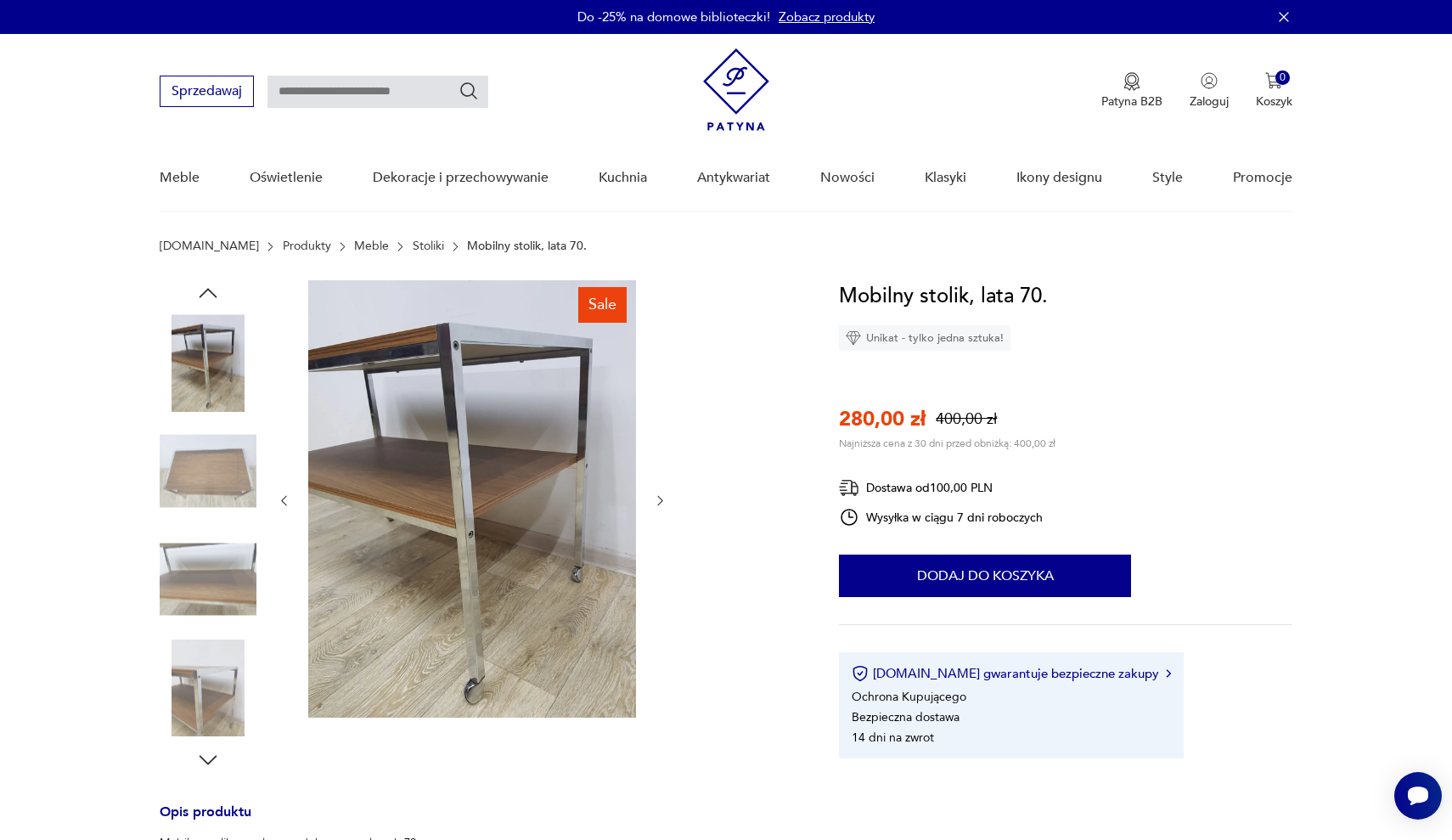
click at [216, 475] on img at bounding box center [208, 472] width 97 height 97
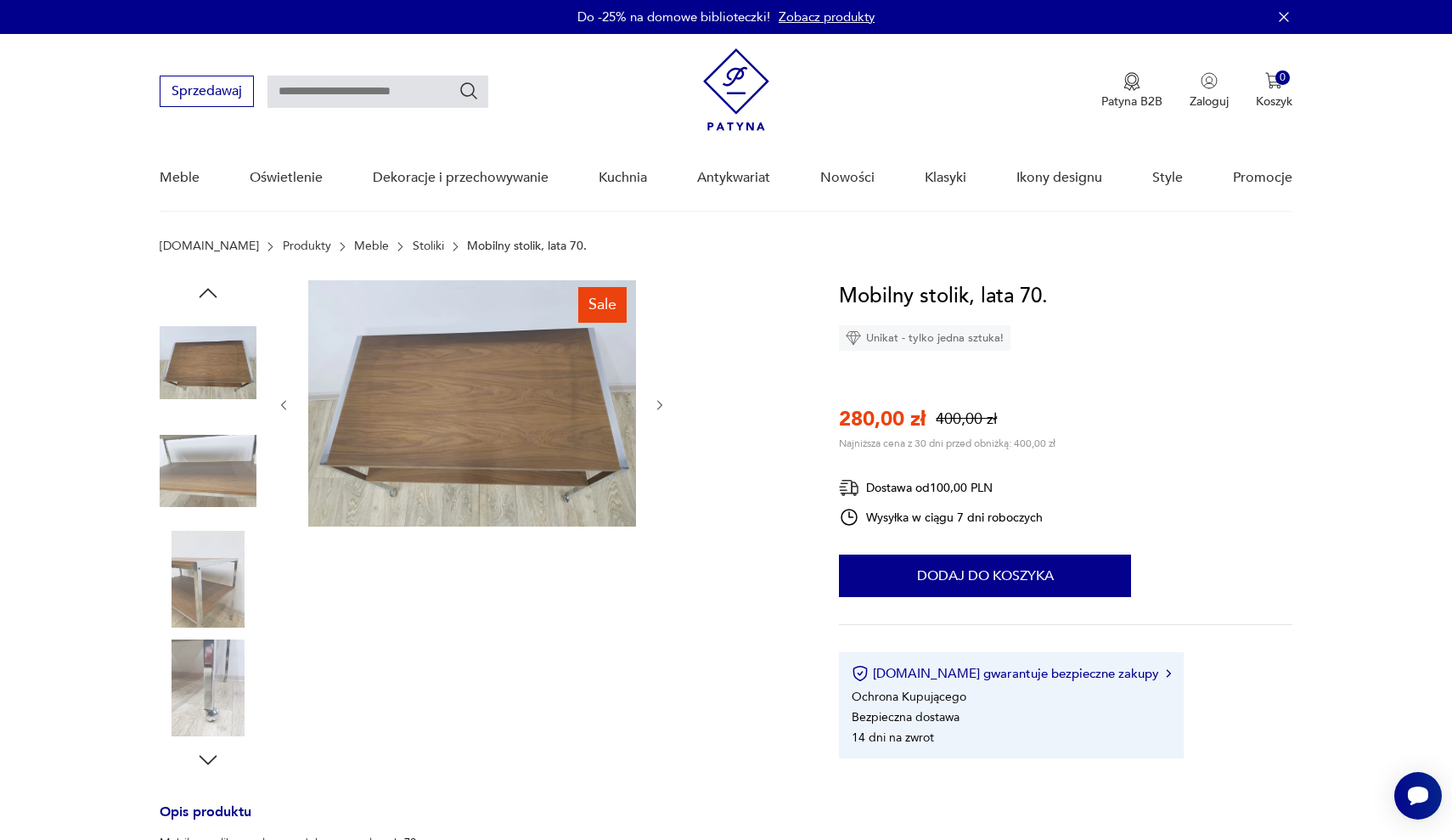
click at [216, 475] on img at bounding box center [208, 472] width 97 height 97
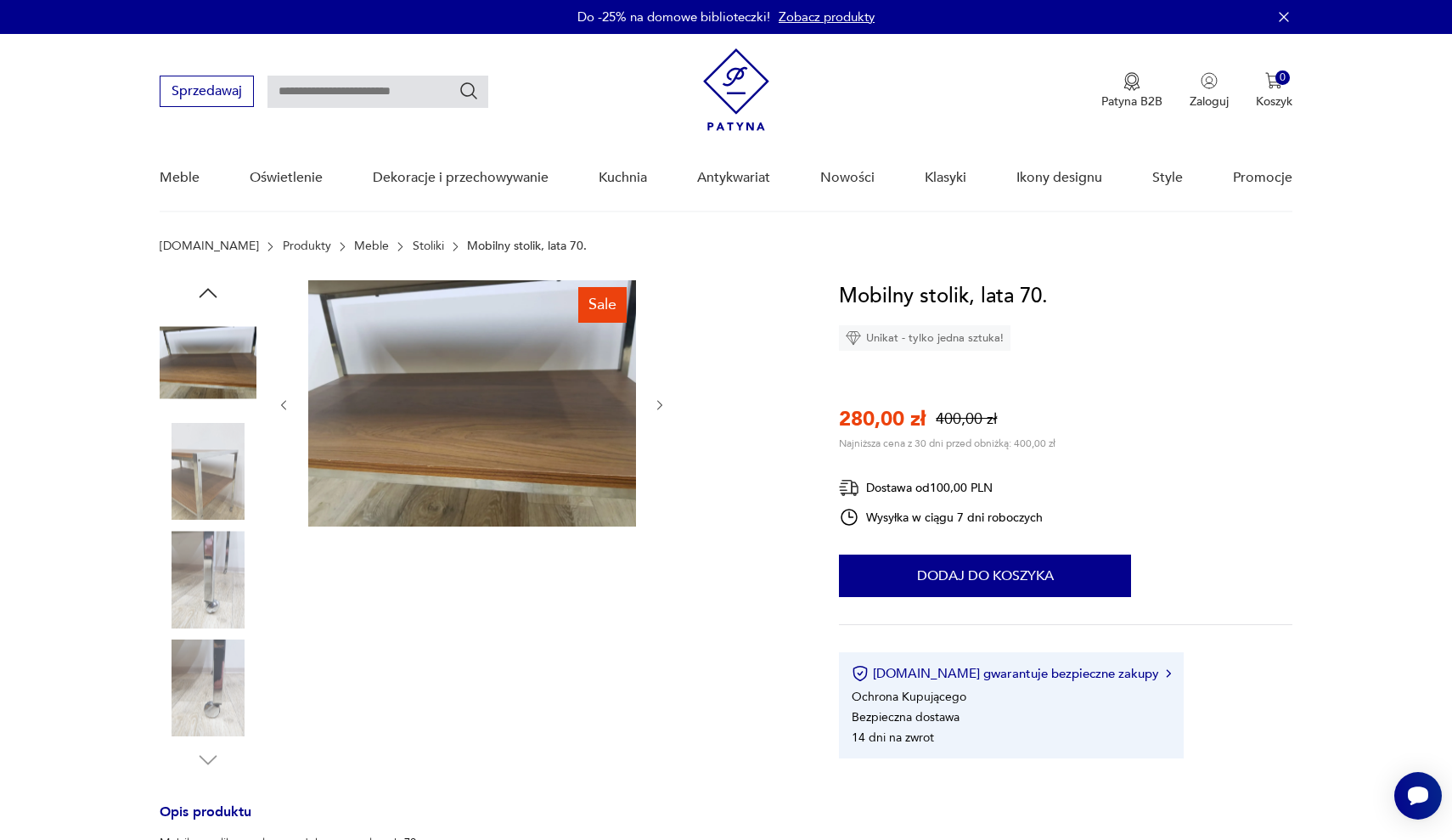
click at [205, 491] on img at bounding box center [208, 472] width 97 height 97
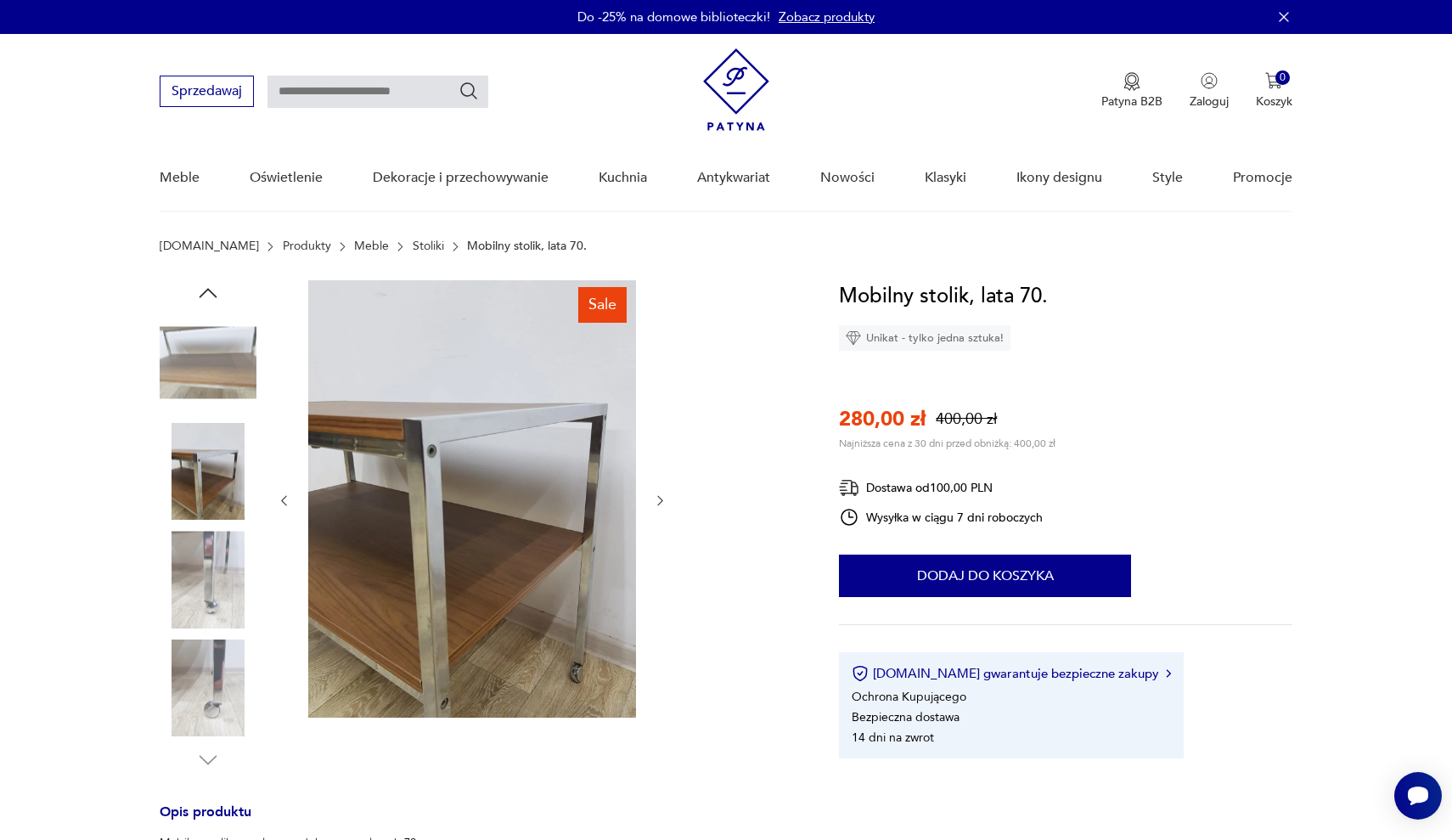
click at [661, 496] on icon "button" at bounding box center [660, 500] width 15 height 15
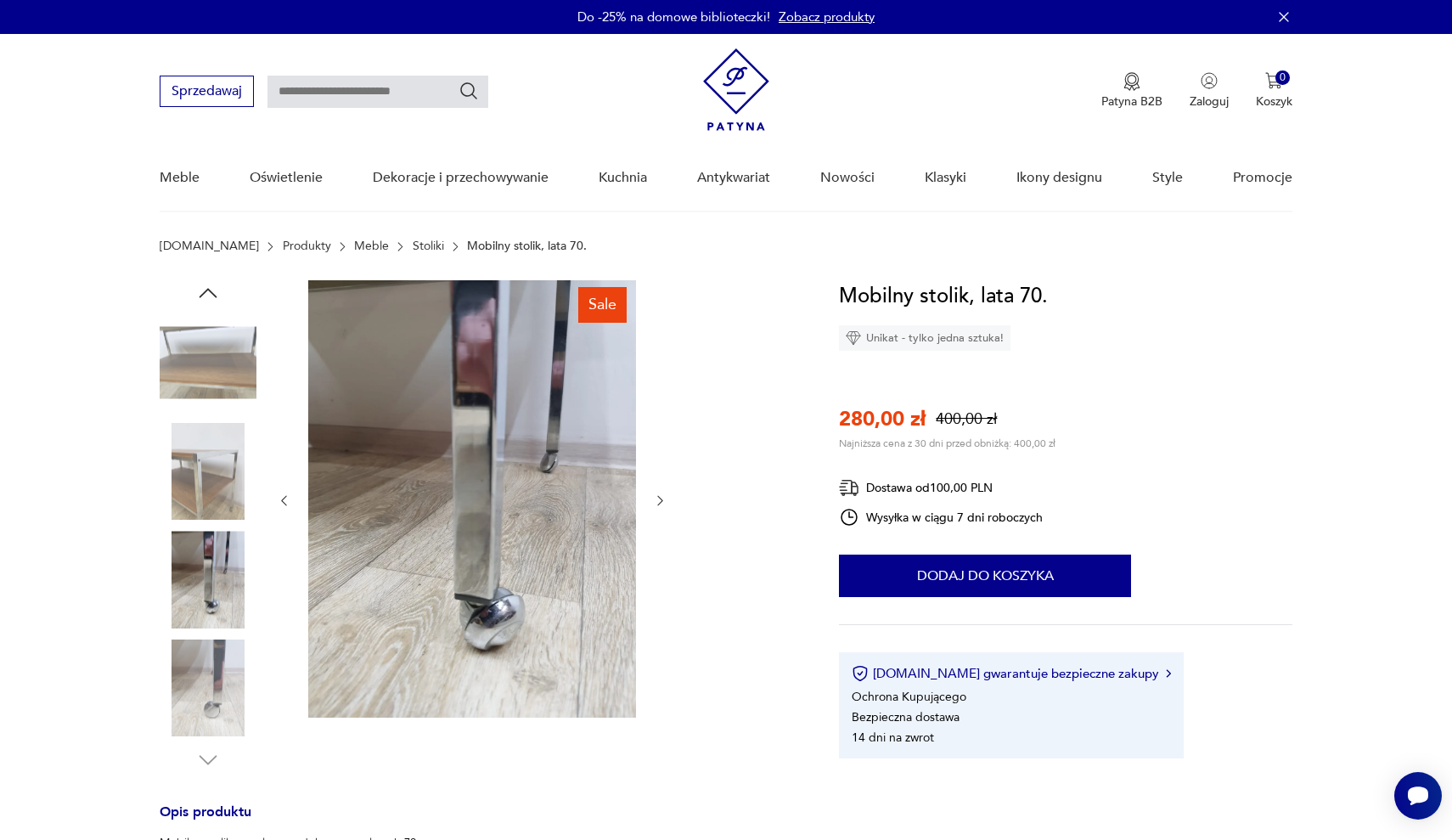
click at [661, 496] on icon "button" at bounding box center [660, 500] width 15 height 15
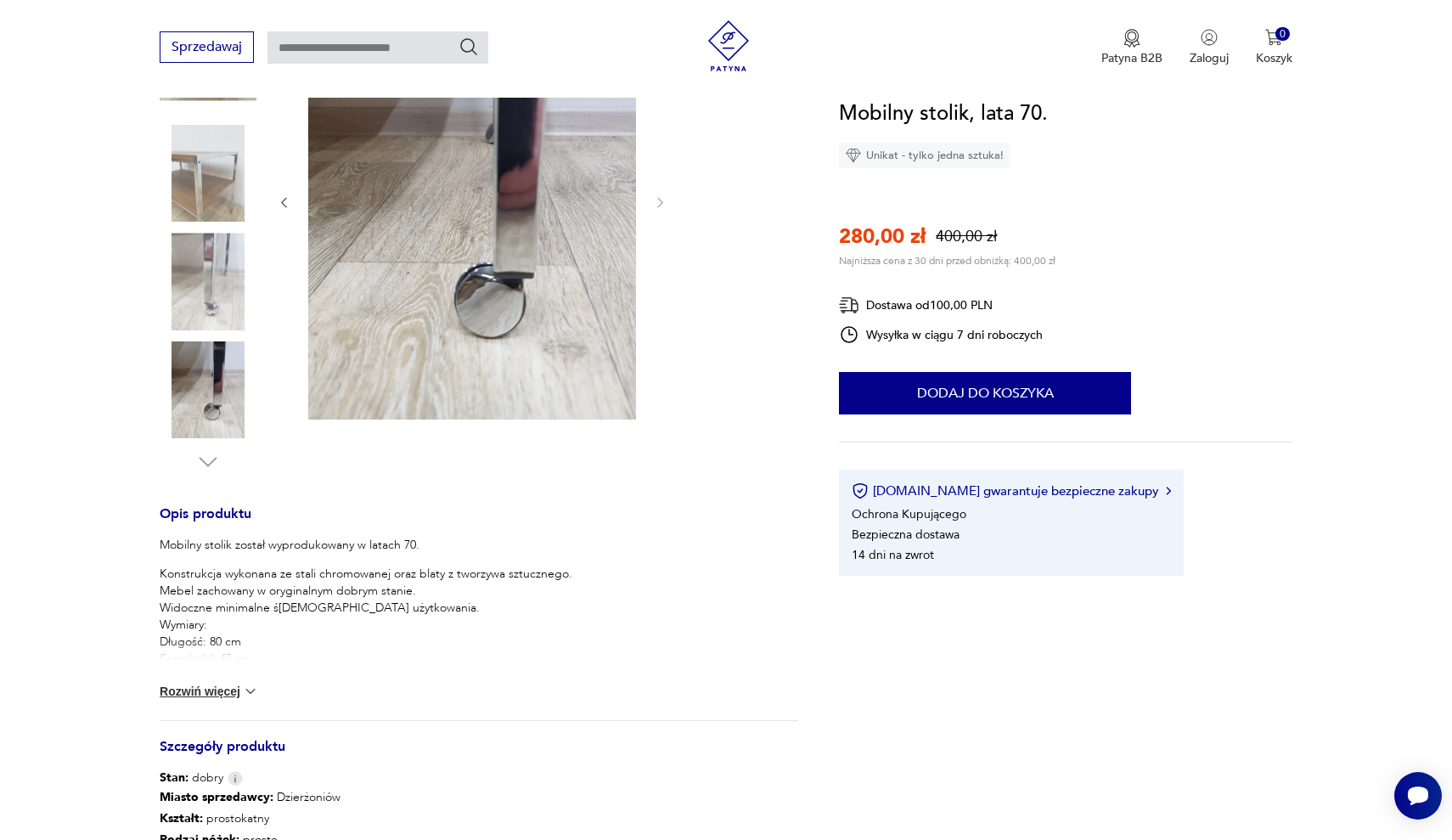
scroll to position [365, 0]
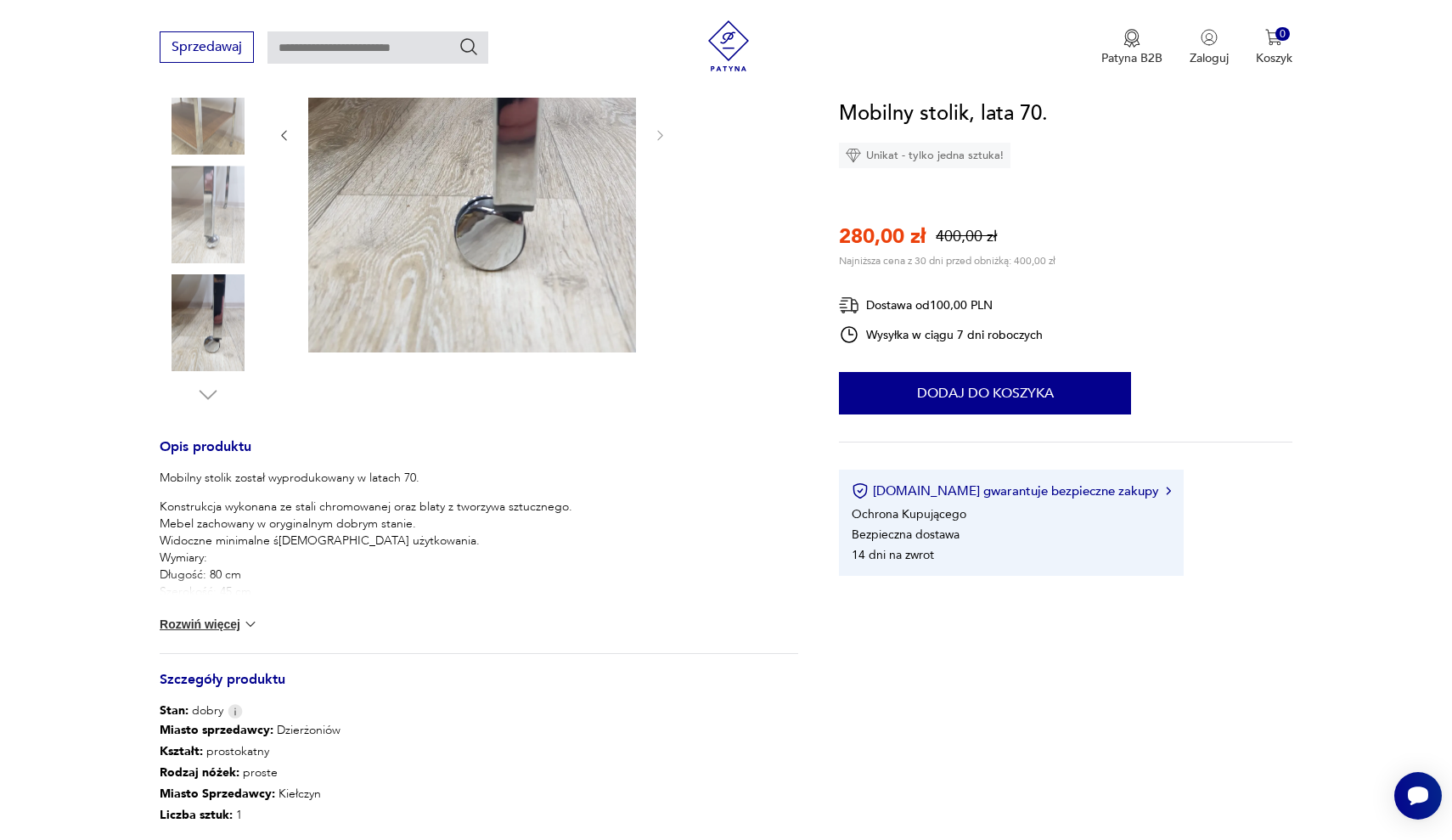
click at [251, 625] on img at bounding box center [251, 624] width 17 height 17
